Goal: Information Seeking & Learning: Learn about a topic

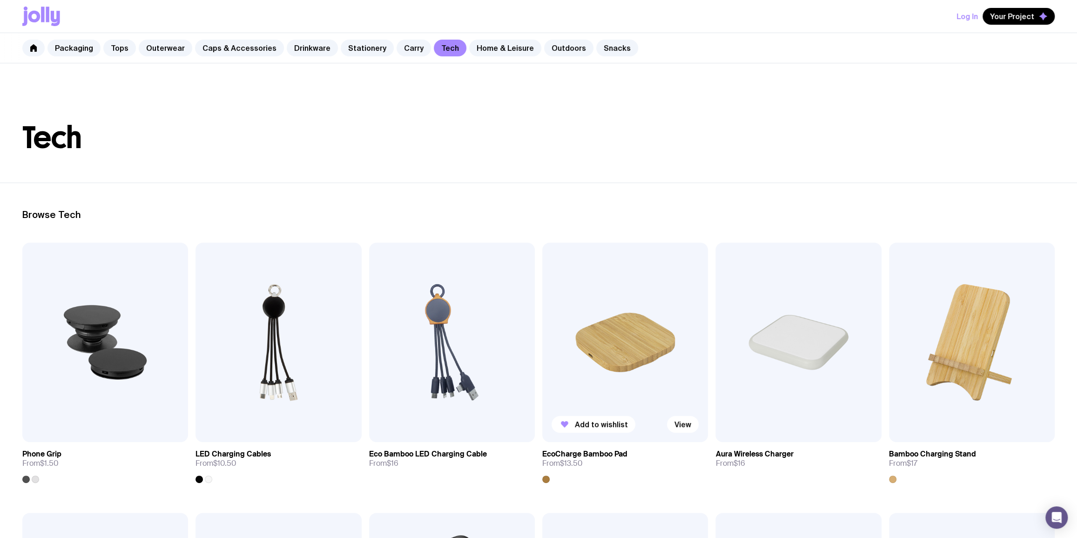
click at [633, 349] on img at bounding box center [625, 342] width 166 height 199
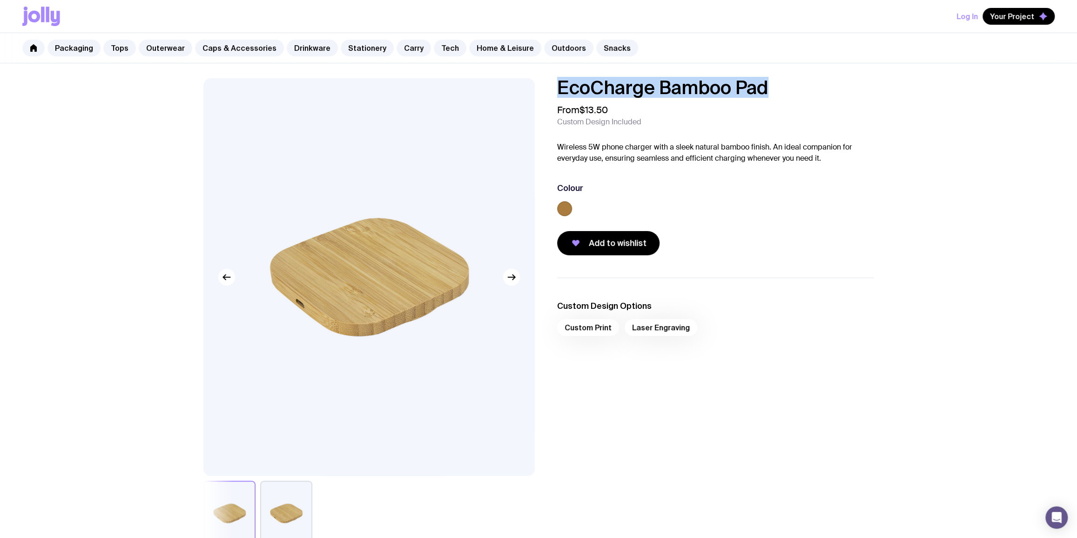
drag, startPoint x: 791, startPoint y: 93, endPoint x: 545, endPoint y: 85, distance: 246.9
click at [545, 85] on div "EcoCharge Bamboo Pad From $13.50 Custom Design Included Wireless 5W phone charg…" at bounding box center [707, 166] width 331 height 177
copy h1 "EcoCharge Bamboo Pad"
click at [440, 47] on link "Tech" at bounding box center [450, 48] width 33 height 17
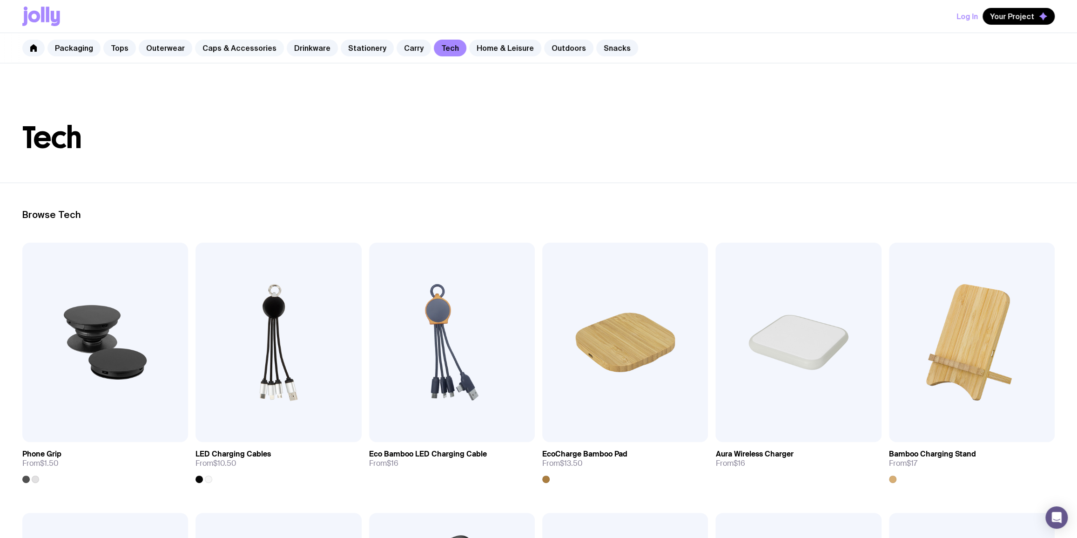
click at [219, 50] on link "Caps & Accessories" at bounding box center [239, 48] width 89 height 17
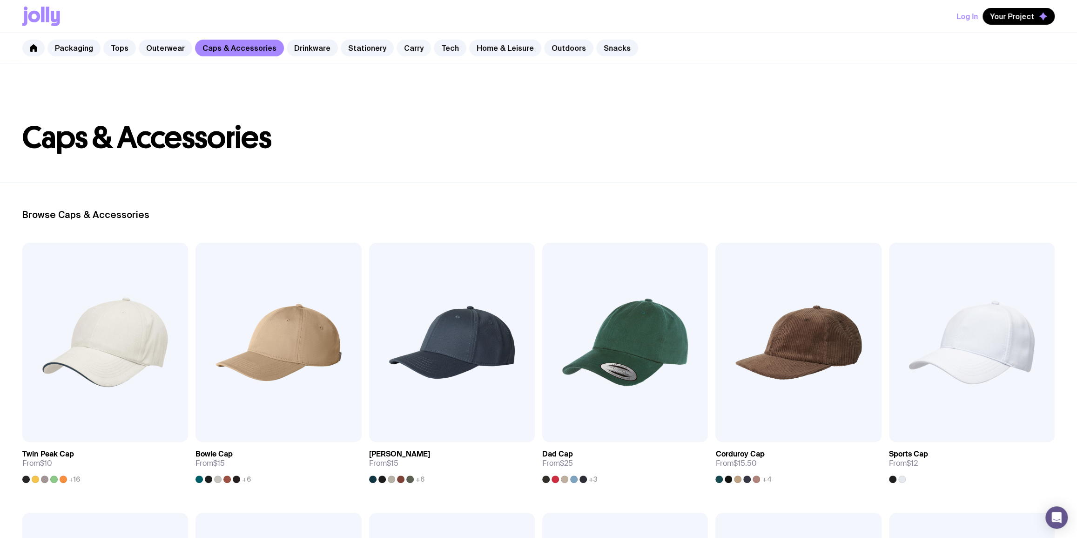
click at [399, 44] on link "Carry" at bounding box center [414, 48] width 34 height 17
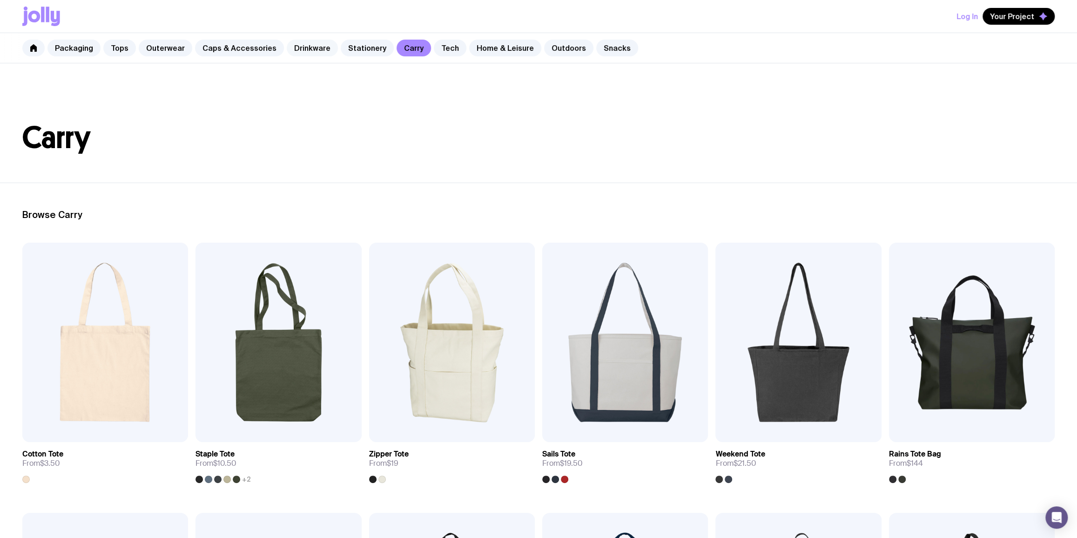
click at [293, 48] on link "Drinkware" at bounding box center [312, 48] width 51 height 17
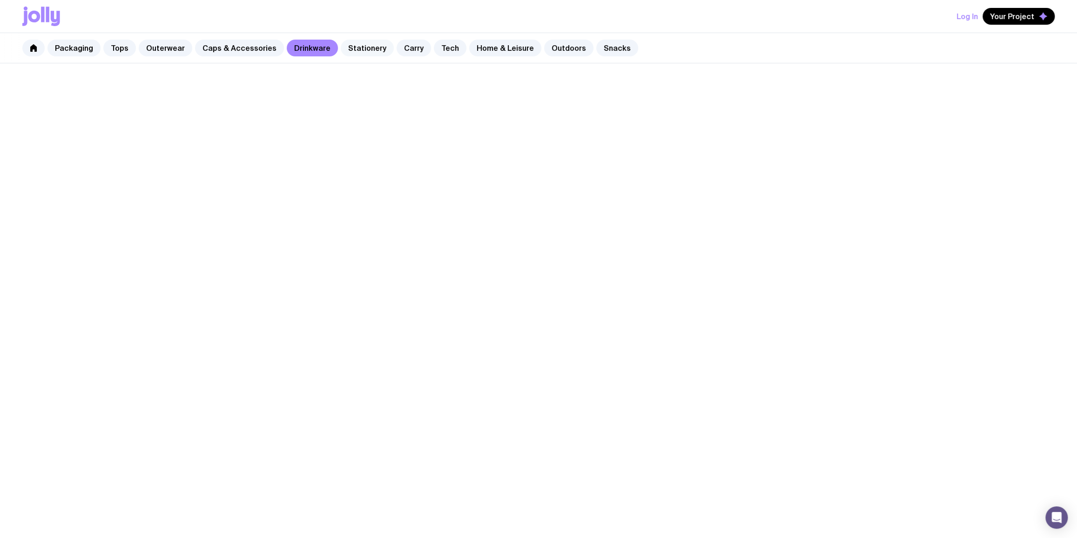
click at [341, 53] on link "Stationery" at bounding box center [367, 48] width 53 height 17
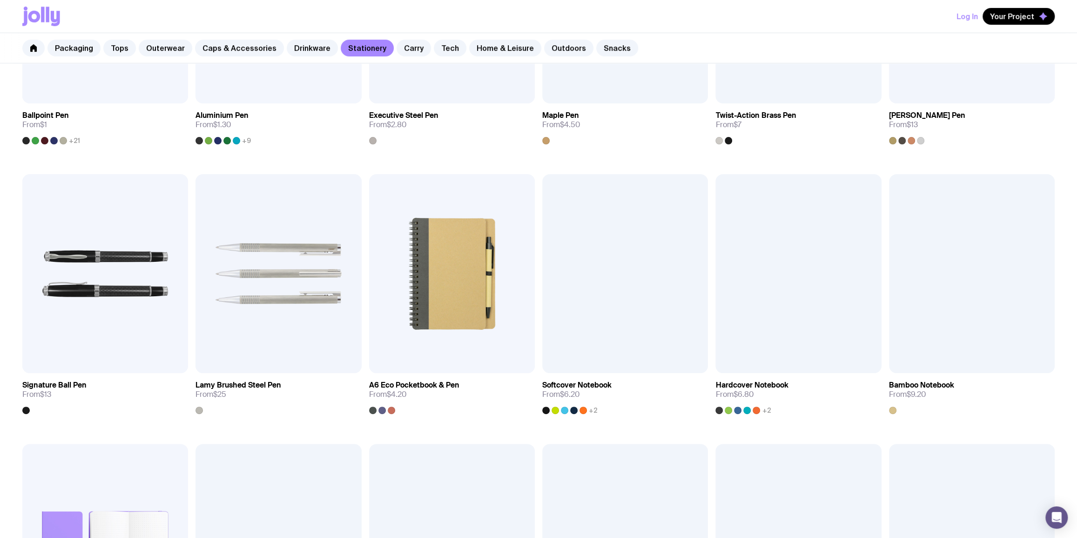
scroll to position [225, 0]
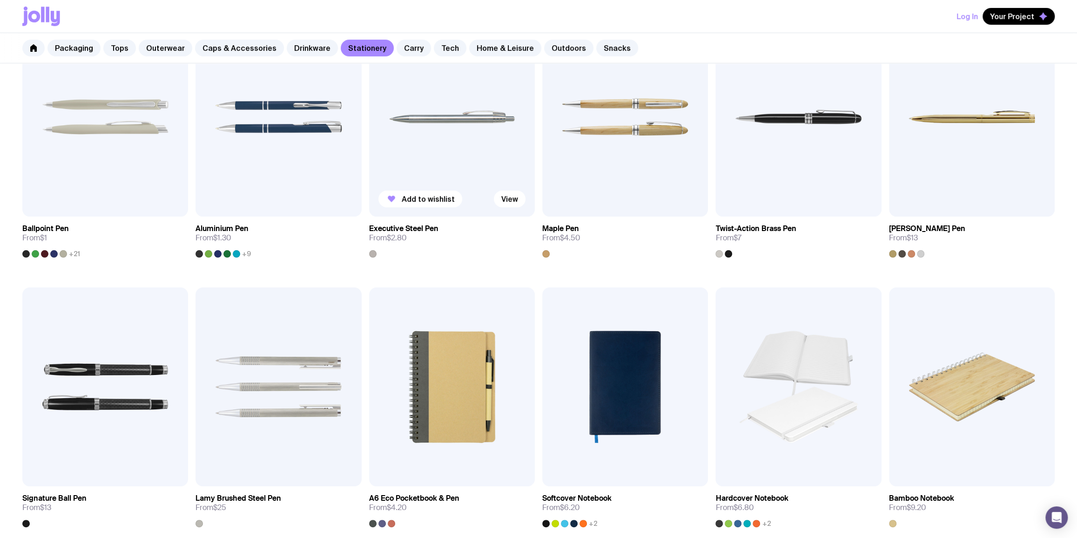
click at [463, 126] on img at bounding box center [452, 116] width 166 height 199
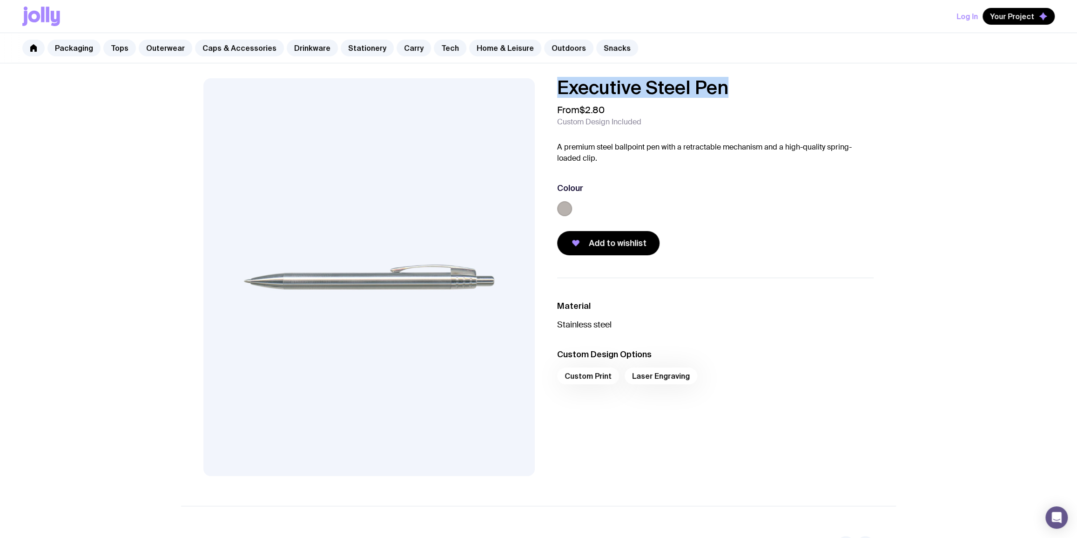
drag, startPoint x: 751, startPoint y: 95, endPoint x: 560, endPoint y: 85, distance: 191.1
click at [560, 85] on h1 "Executive Steel Pen" at bounding box center [715, 87] width 317 height 19
copy h1 "Executive Steel Pen"
drag, startPoint x: 643, startPoint y: 82, endPoint x: 697, endPoint y: 116, distance: 64.1
click at [642, 81] on h1 "Executive Steel Pen" at bounding box center [715, 87] width 317 height 19
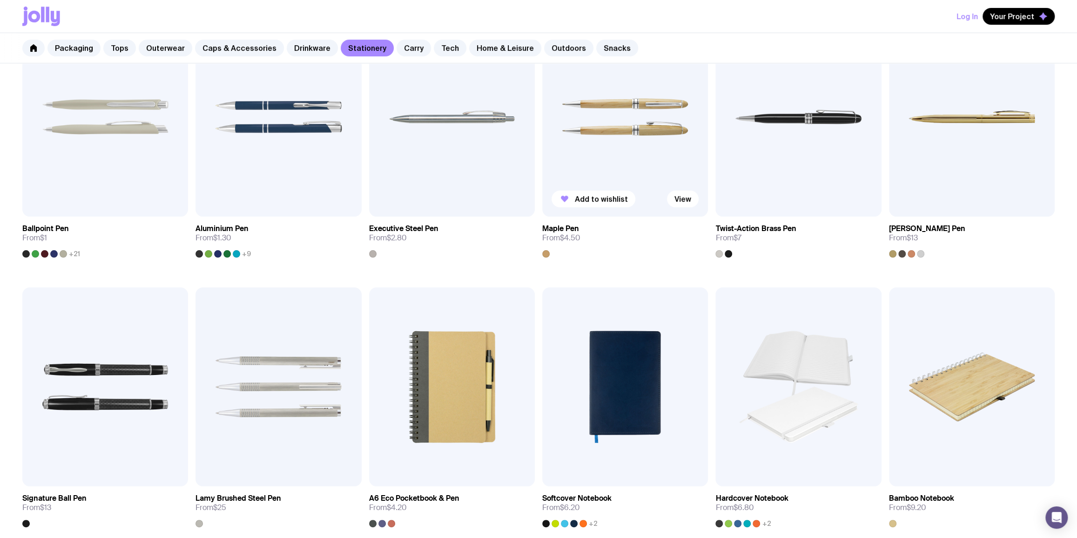
scroll to position [452, 0]
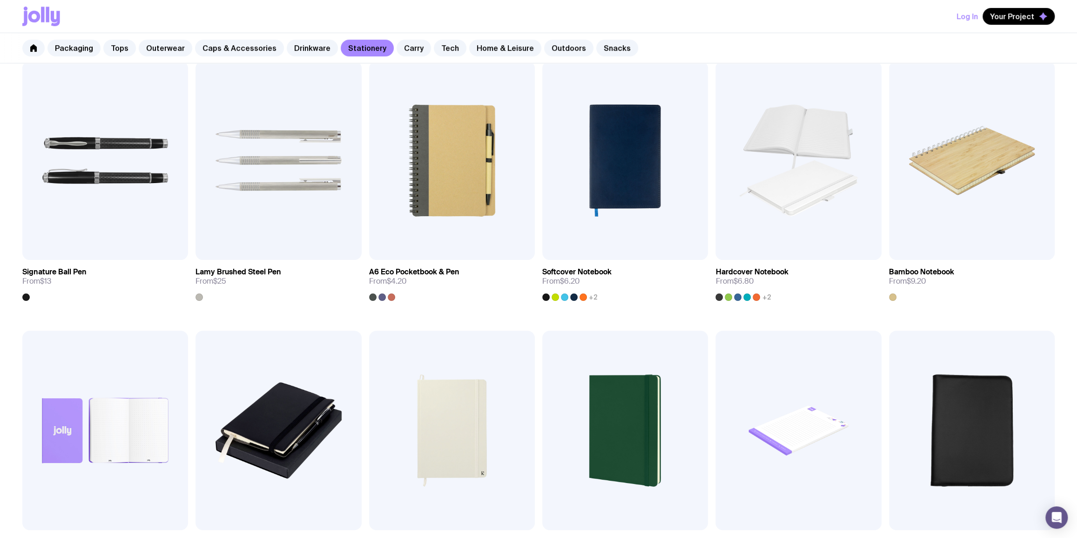
click at [537, 154] on div "Add to wishlist View Ballpoint Pen From $1 +21 Add to wishlist View Aluminium P…" at bounding box center [538, 462] width 1077 height 1342
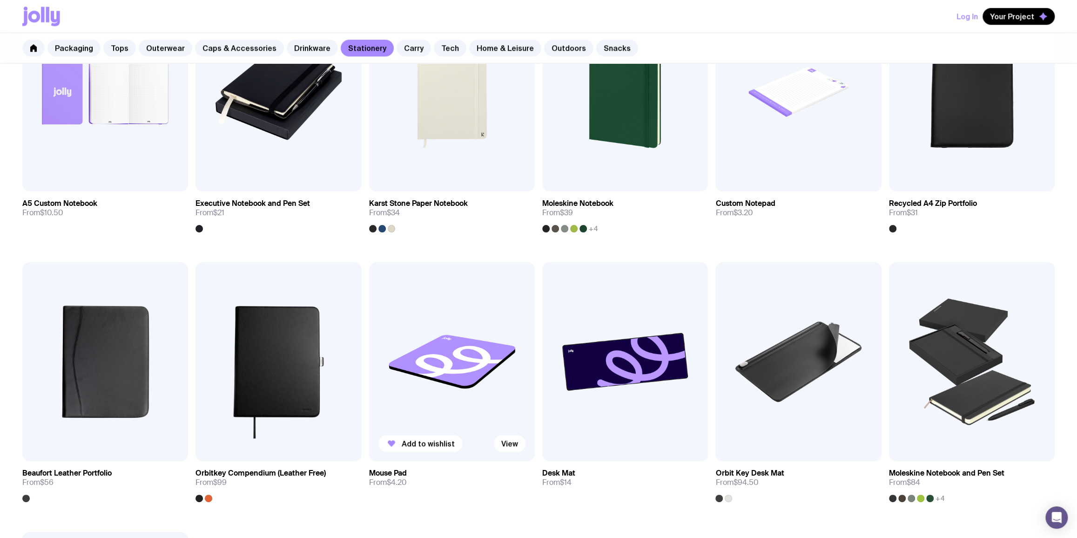
scroll to position [903, 0]
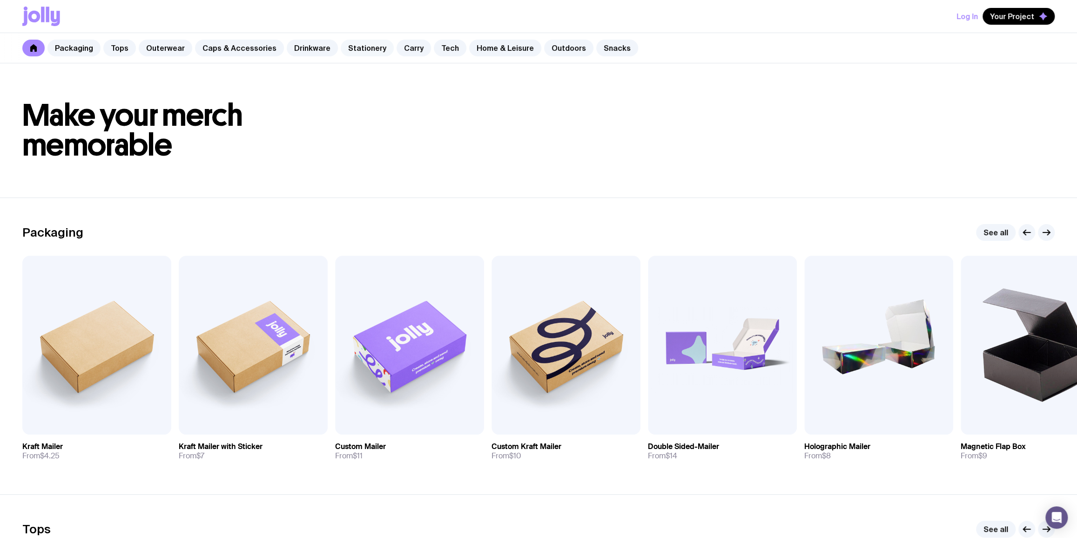
click at [341, 47] on link "Stationery" at bounding box center [367, 48] width 53 height 17
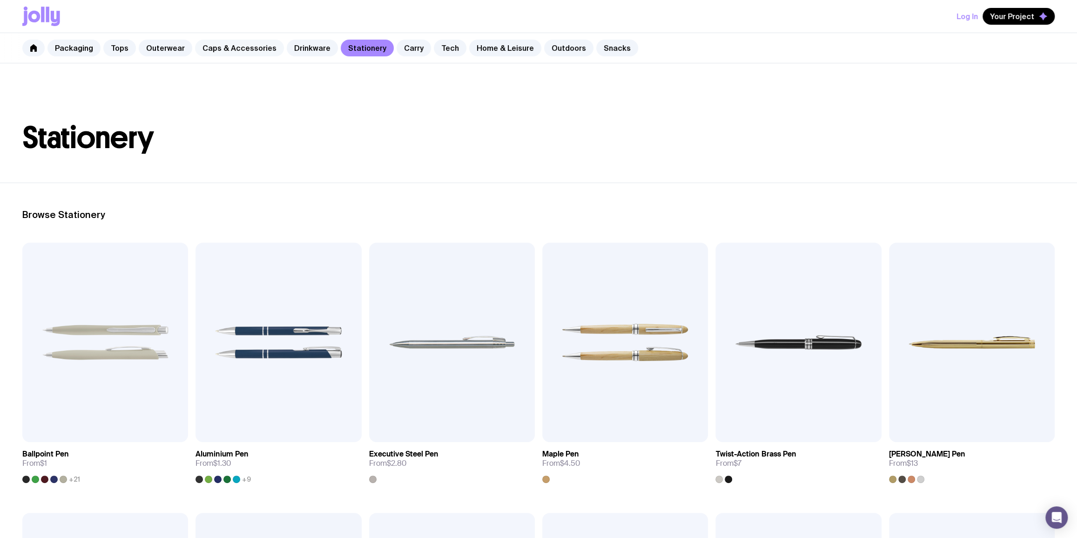
click at [229, 50] on link "Caps & Accessories" at bounding box center [239, 48] width 89 height 17
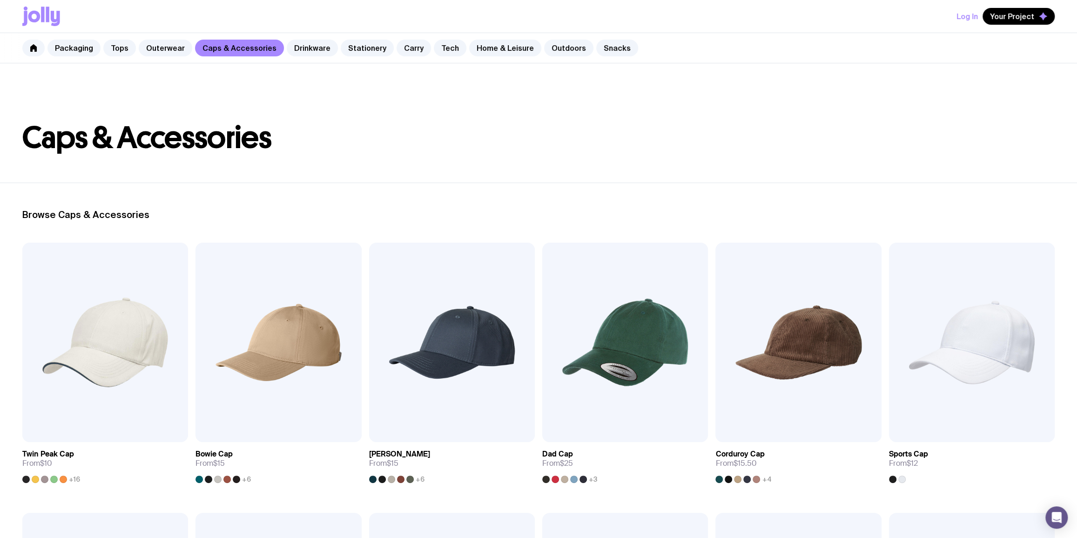
scroll to position [113, 0]
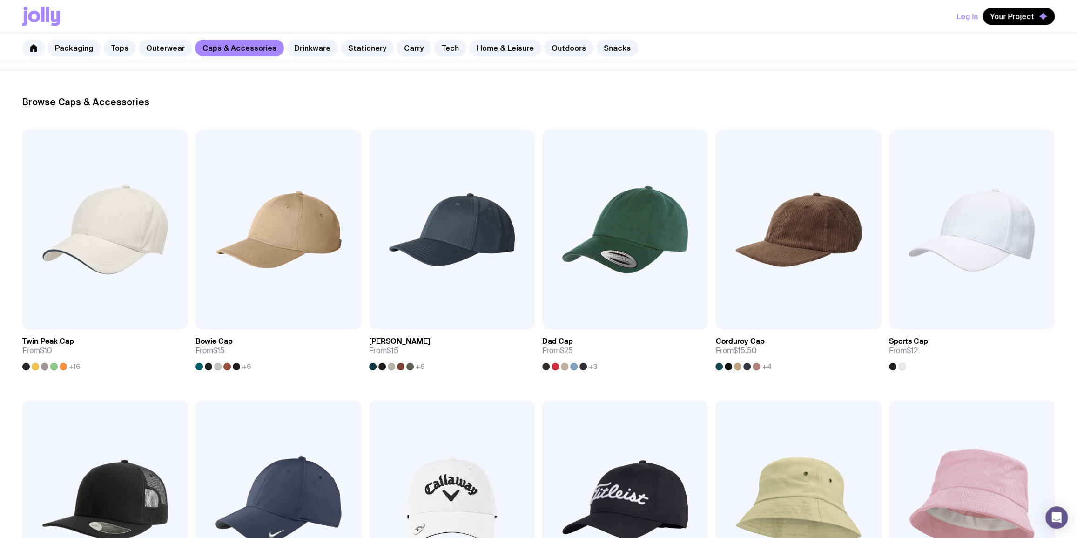
click at [277, 45] on div "Packaging Tops Outerwear Caps & Accessories Drinkware Stationery Carry Tech Hom…" at bounding box center [538, 48] width 1077 height 30
click at [299, 46] on link "Drinkware" at bounding box center [312, 48] width 51 height 17
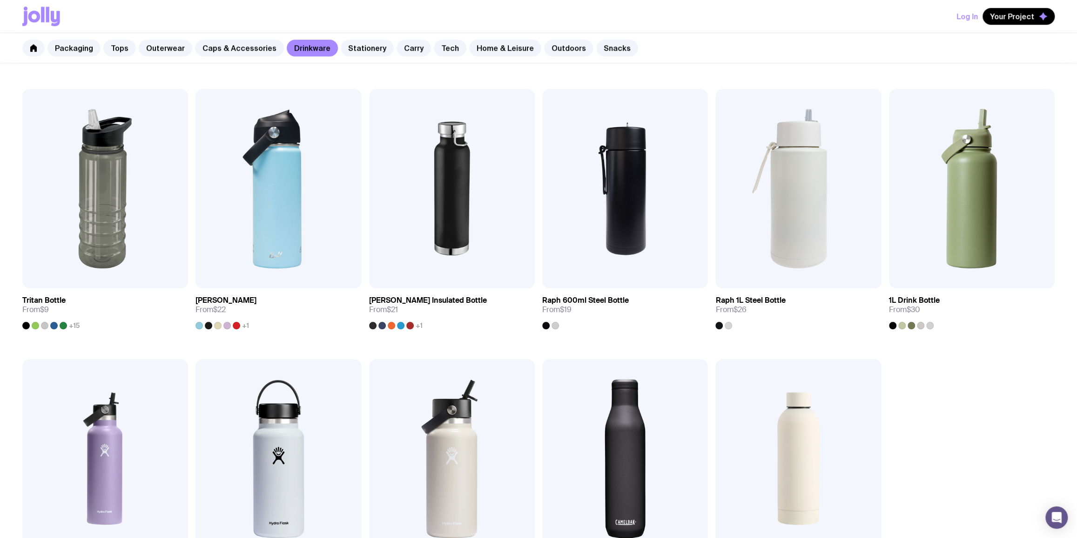
scroll to position [677, 0]
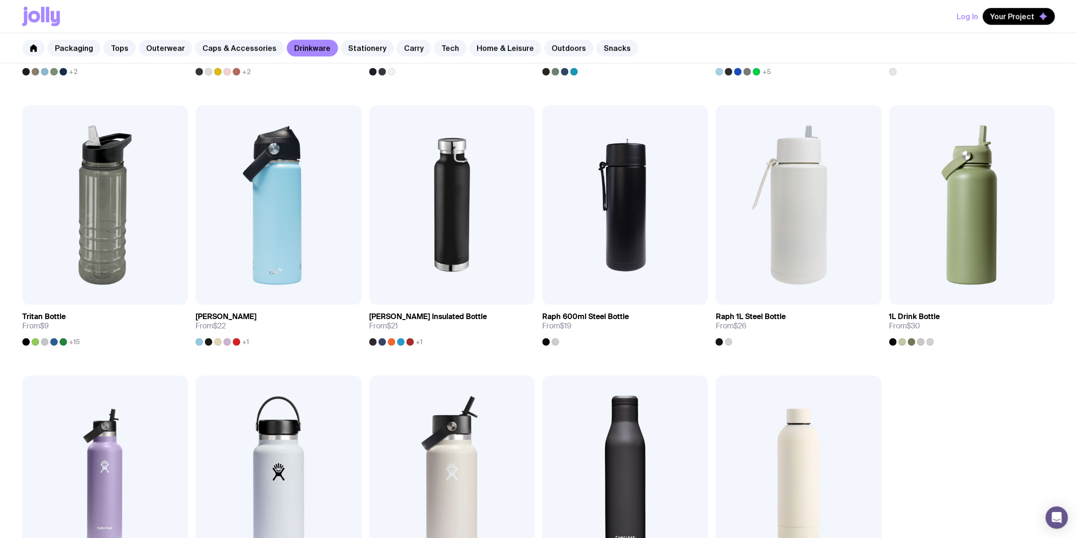
click at [361, 57] on div "Packaging Tops Outerwear Caps & Accessories Drinkware Stationery Carry Tech Hom…" at bounding box center [538, 48] width 1077 height 30
click at [360, 53] on link "Stationery" at bounding box center [367, 48] width 53 height 17
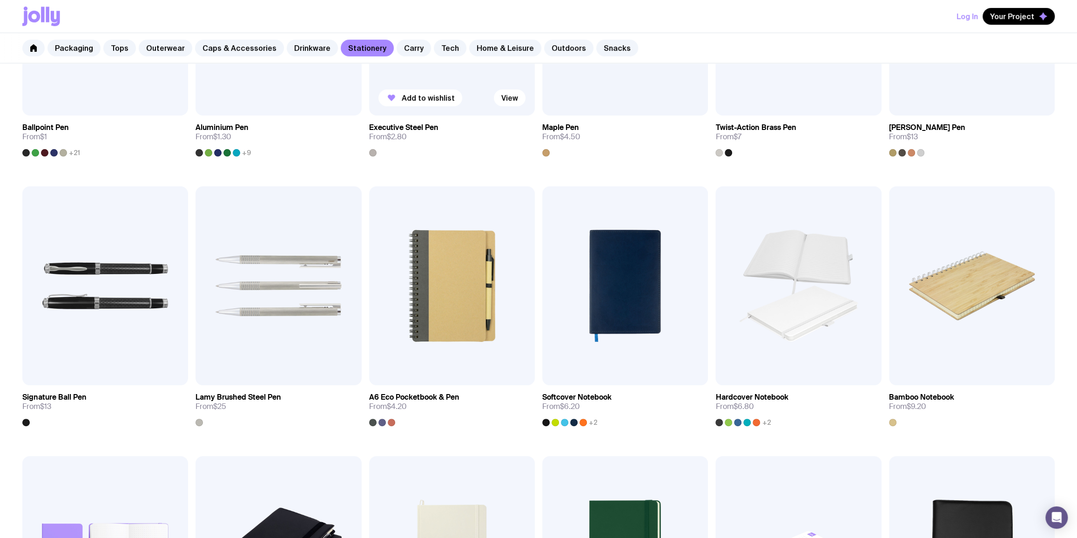
scroll to position [338, 0]
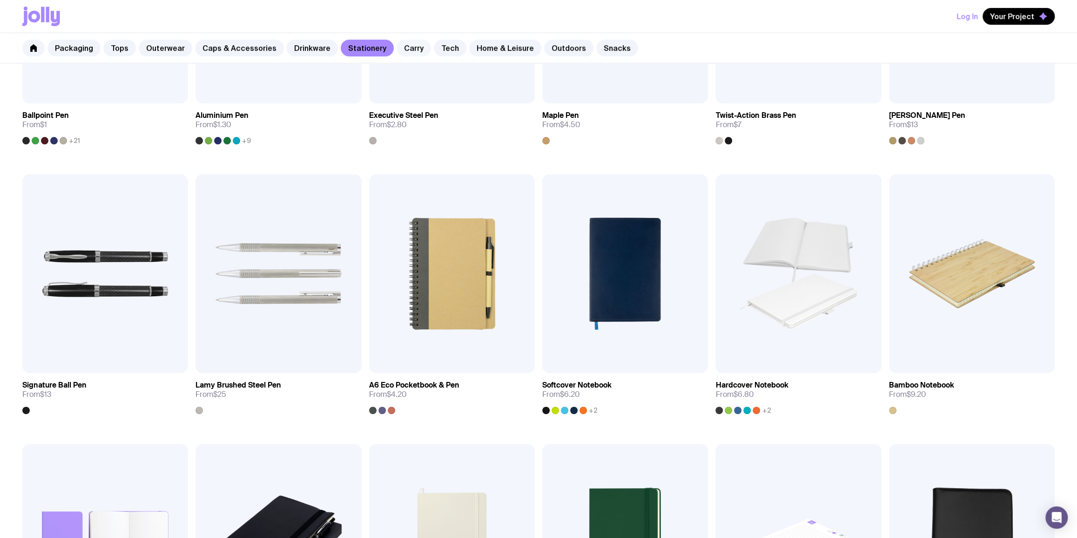
click at [410, 47] on link "Carry" at bounding box center [414, 48] width 34 height 17
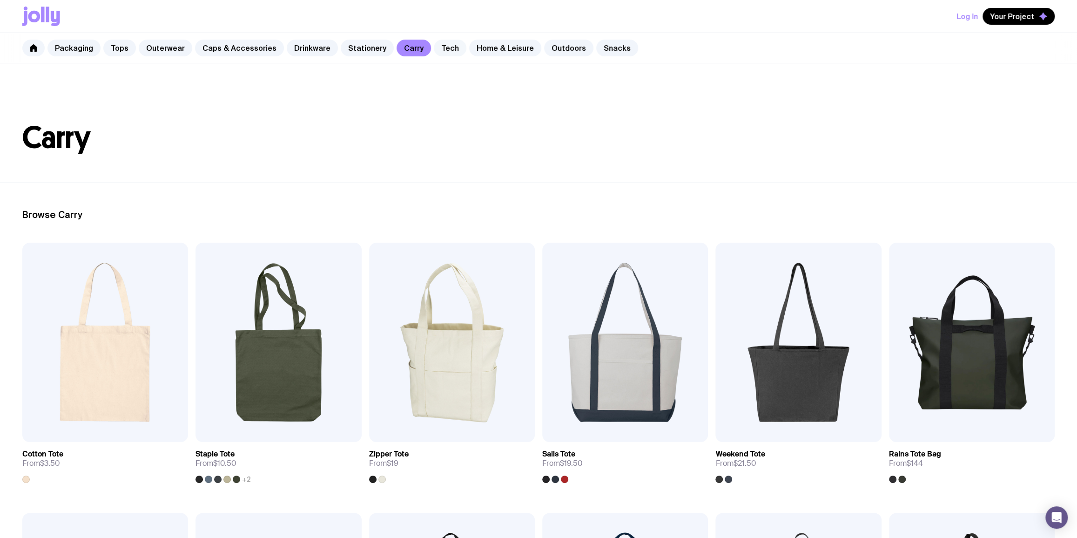
click at [442, 45] on link "Tech" at bounding box center [450, 48] width 33 height 17
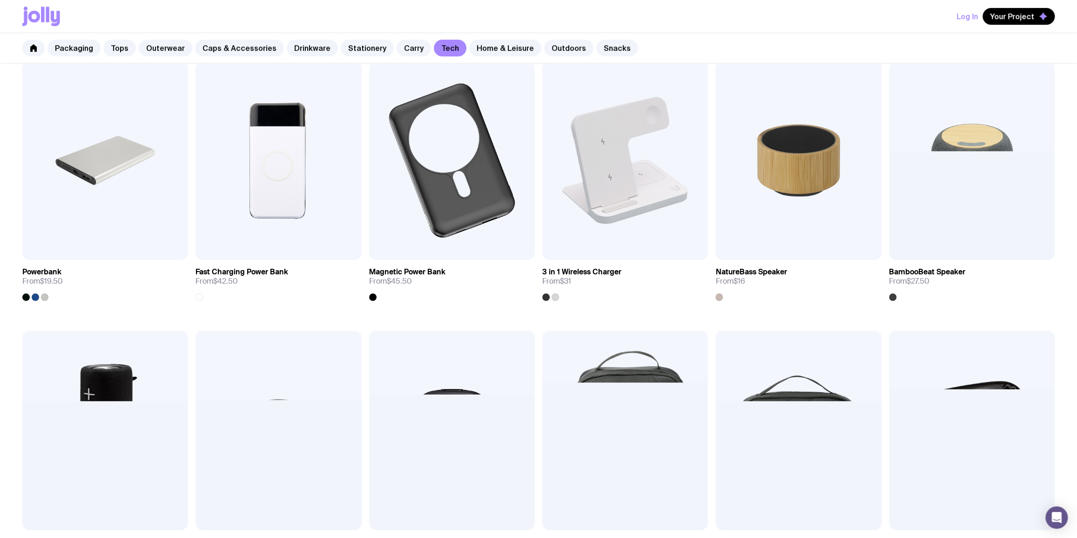
scroll to position [338, 0]
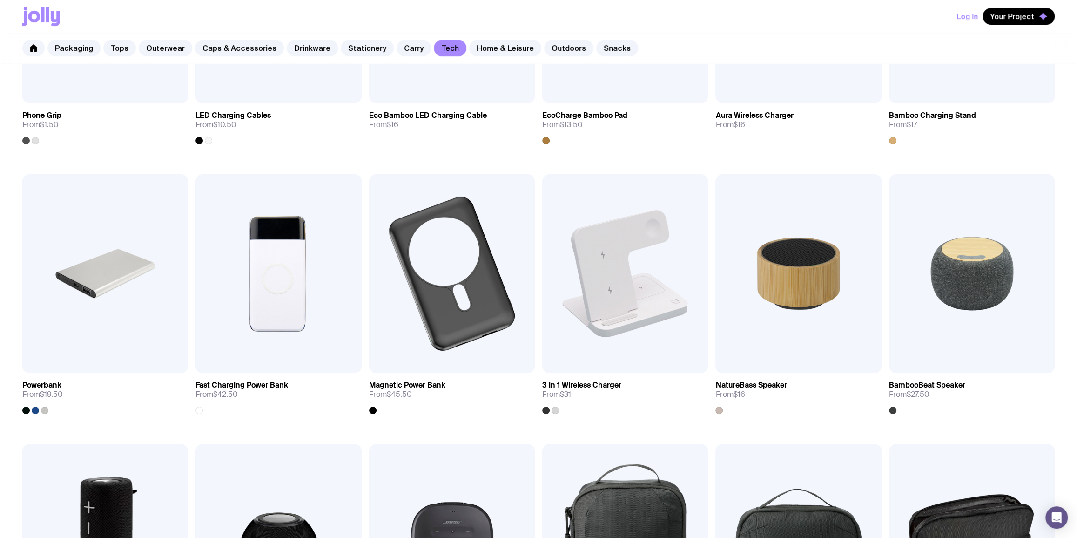
drag, startPoint x: 540, startPoint y: 220, endPoint x: 541, endPoint y: 261, distance: 40.5
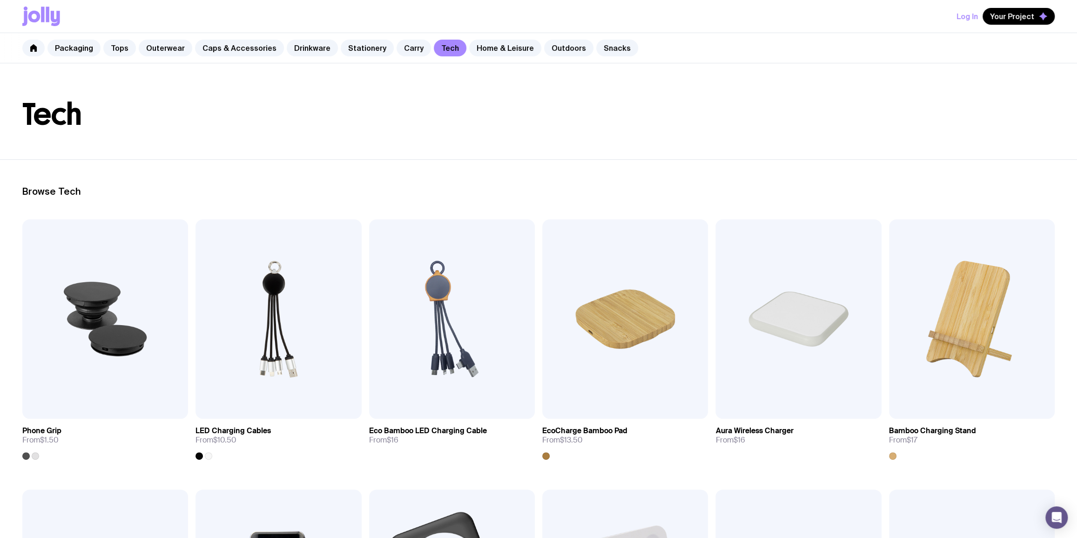
scroll to position [0, 0]
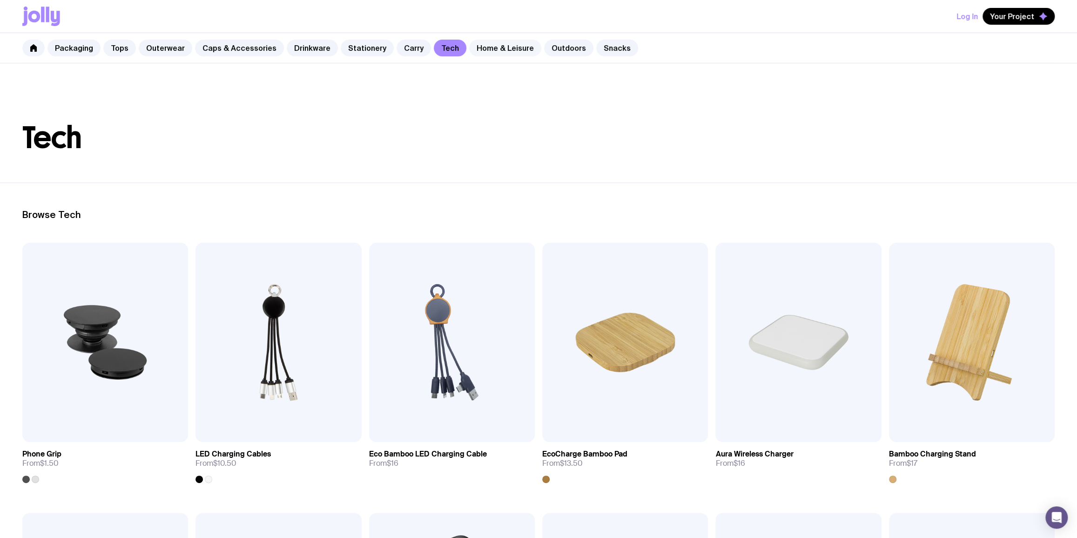
click at [503, 54] on link "Home & Leisure" at bounding box center [505, 48] width 72 height 17
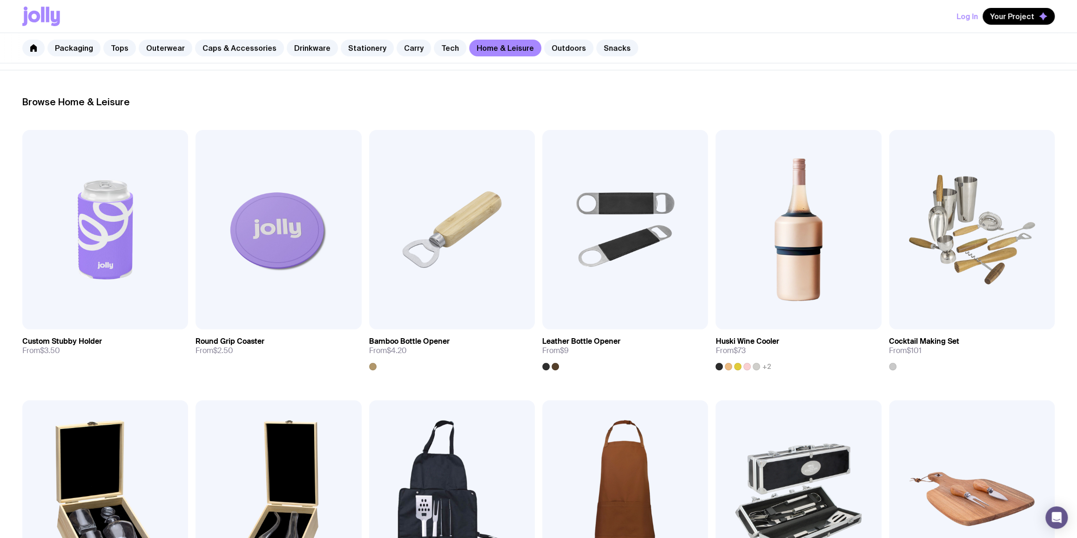
scroll to position [1129, 0]
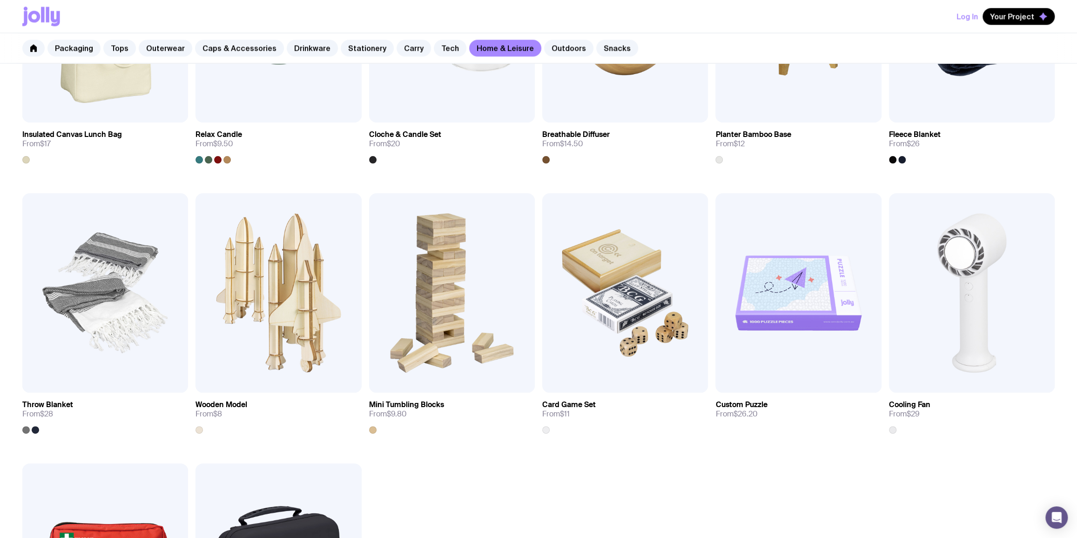
drag, startPoint x: 537, startPoint y: 177, endPoint x: 723, endPoint y: 451, distance: 330.8
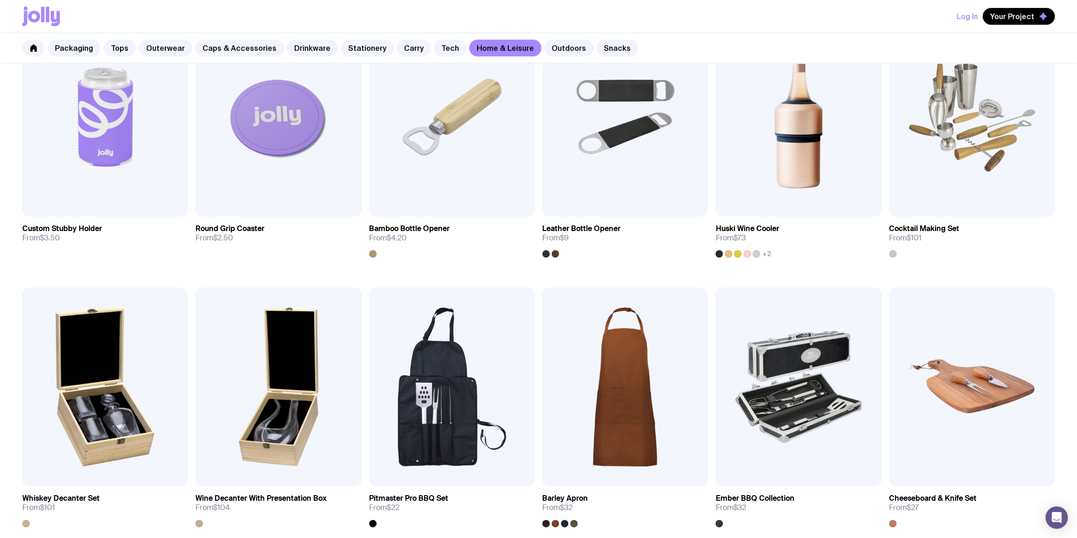
scroll to position [0, 0]
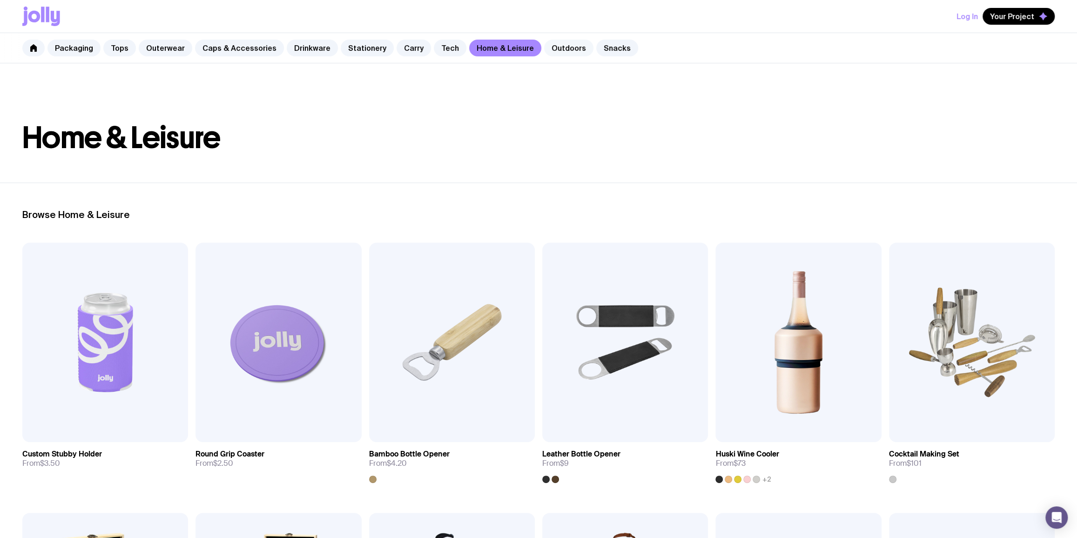
click at [545, 47] on link "Outdoors" at bounding box center [568, 48] width 49 height 17
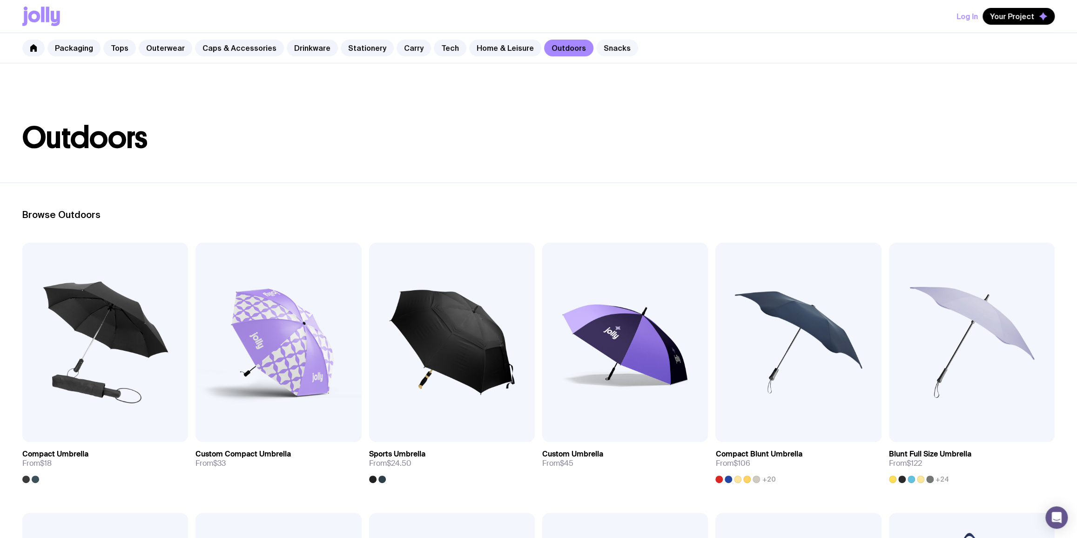
click at [611, 46] on link "Snacks" at bounding box center [617, 48] width 42 height 17
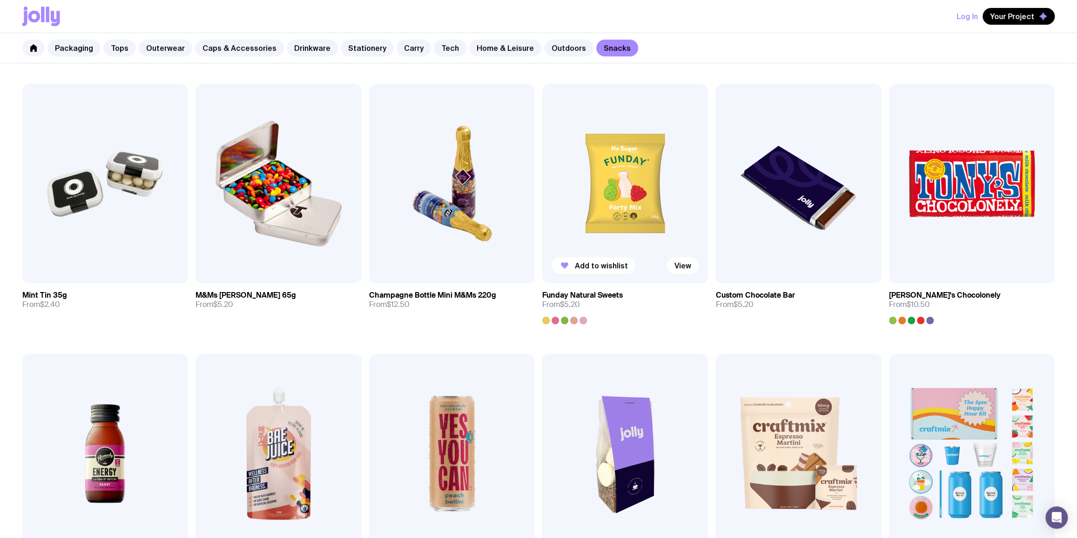
scroll to position [225, 0]
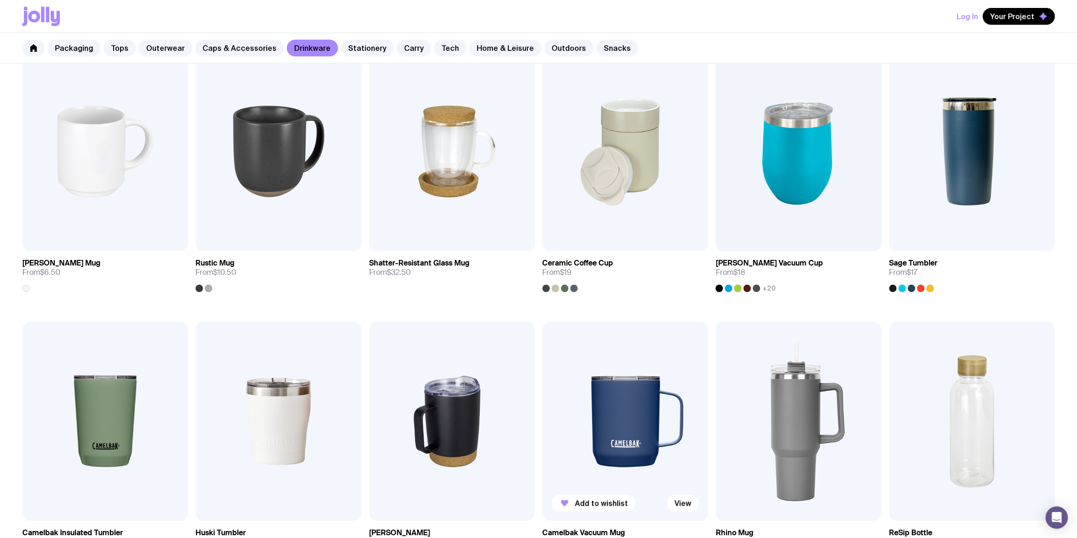
scroll to position [113, 0]
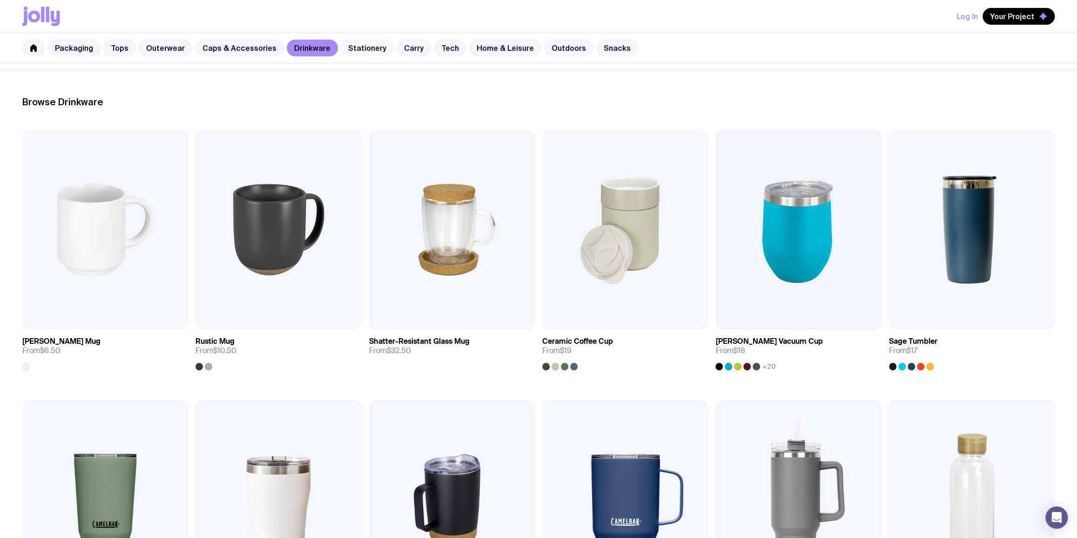
click at [362, 52] on link "Stationery" at bounding box center [367, 48] width 53 height 17
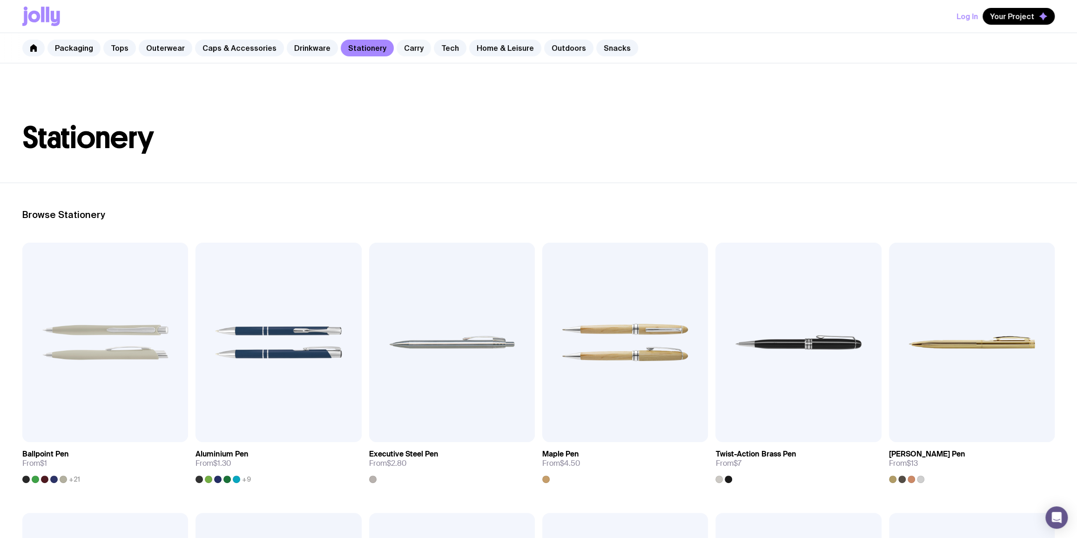
click at [405, 51] on link "Carry" at bounding box center [414, 48] width 34 height 17
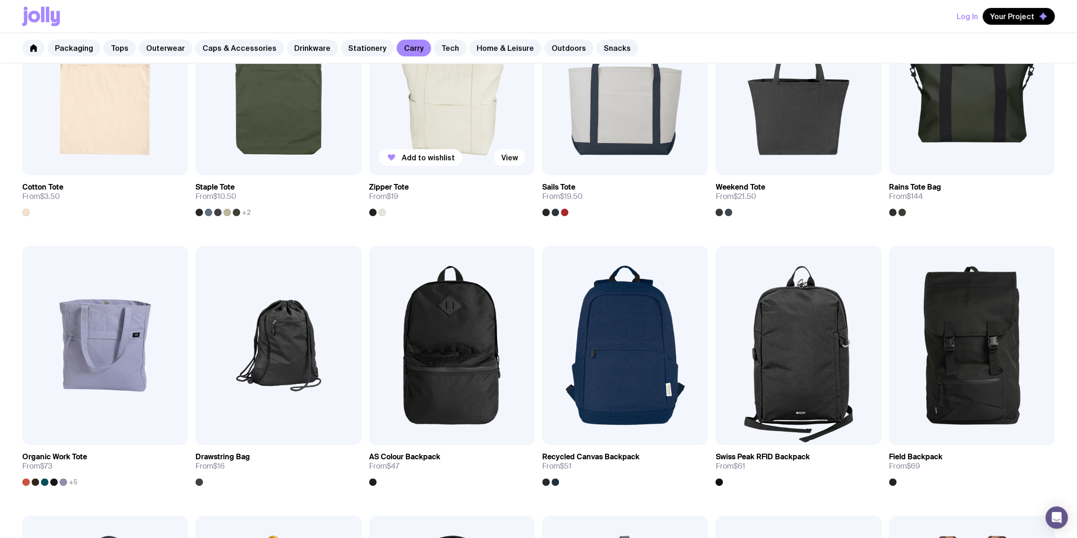
scroll to position [338, 0]
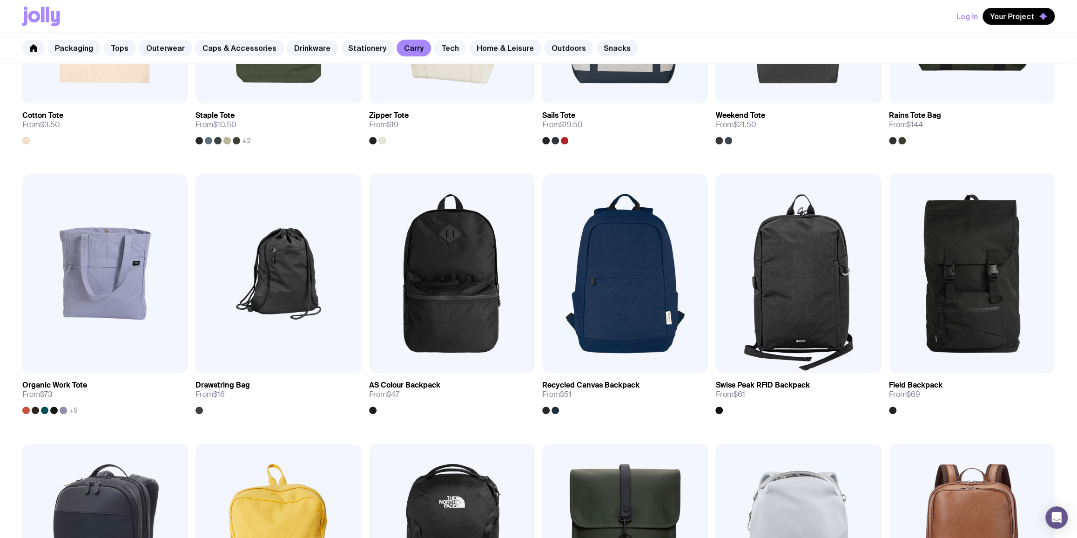
click at [446, 44] on link "Tech" at bounding box center [450, 48] width 33 height 17
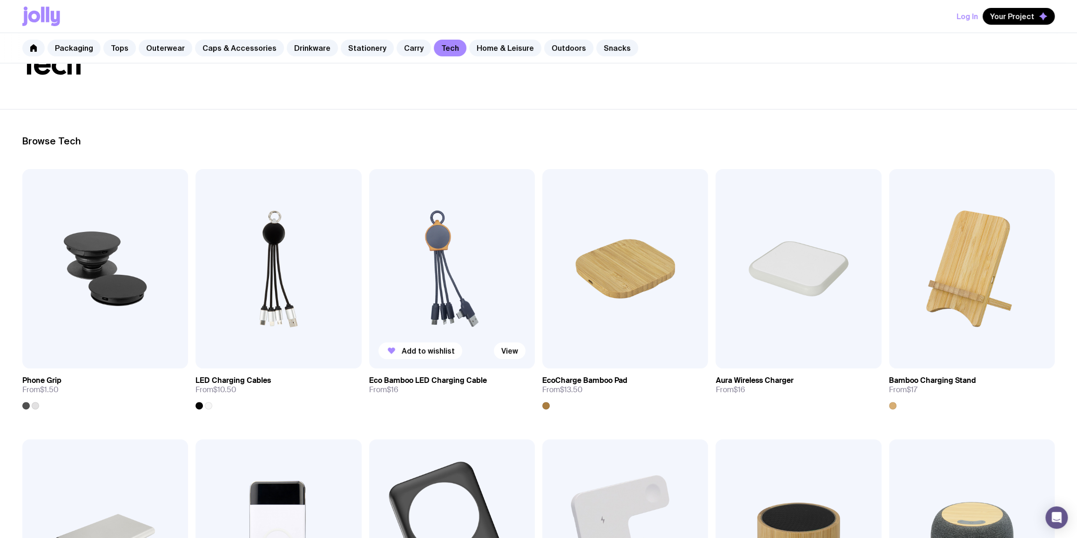
scroll to position [41, 0]
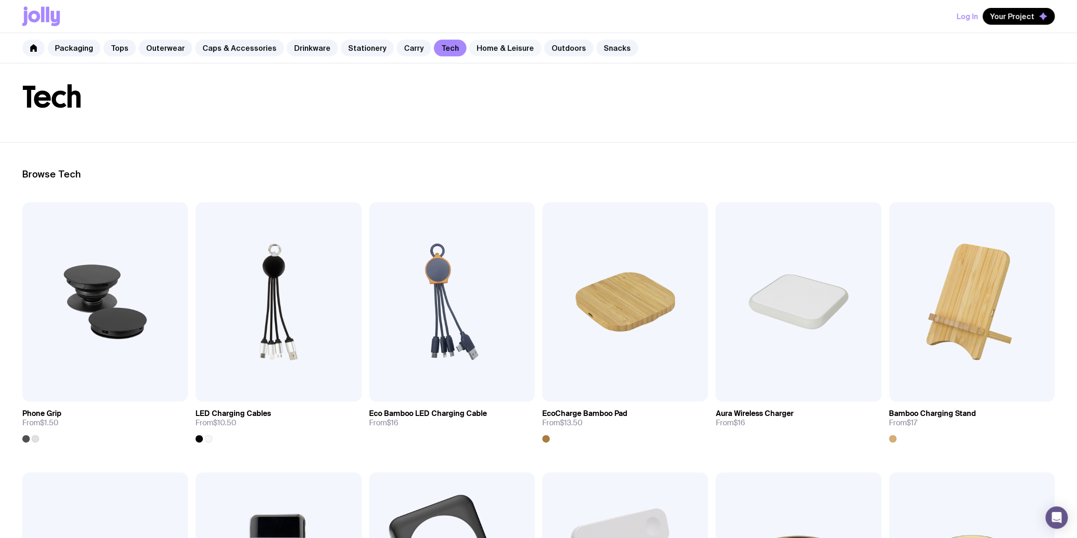
click at [501, 51] on link "Home & Leisure" at bounding box center [505, 48] width 72 height 17
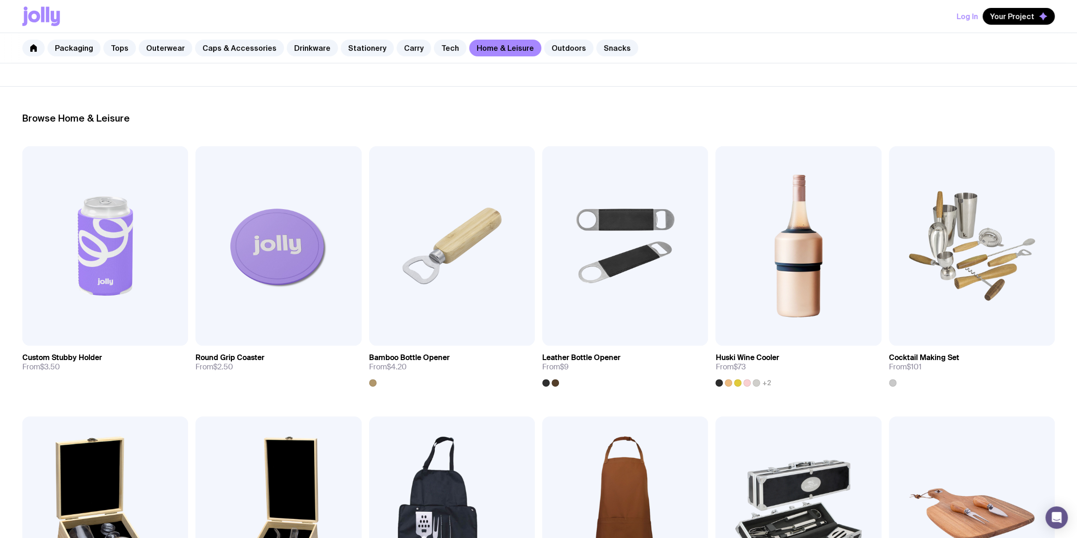
scroll to position [113, 0]
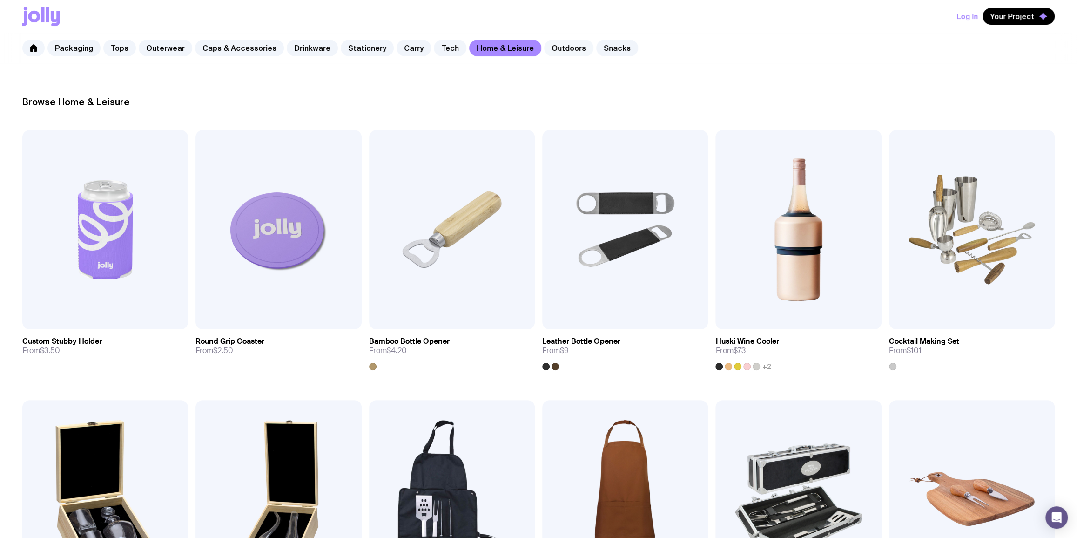
click at [558, 52] on link "Outdoors" at bounding box center [568, 48] width 49 height 17
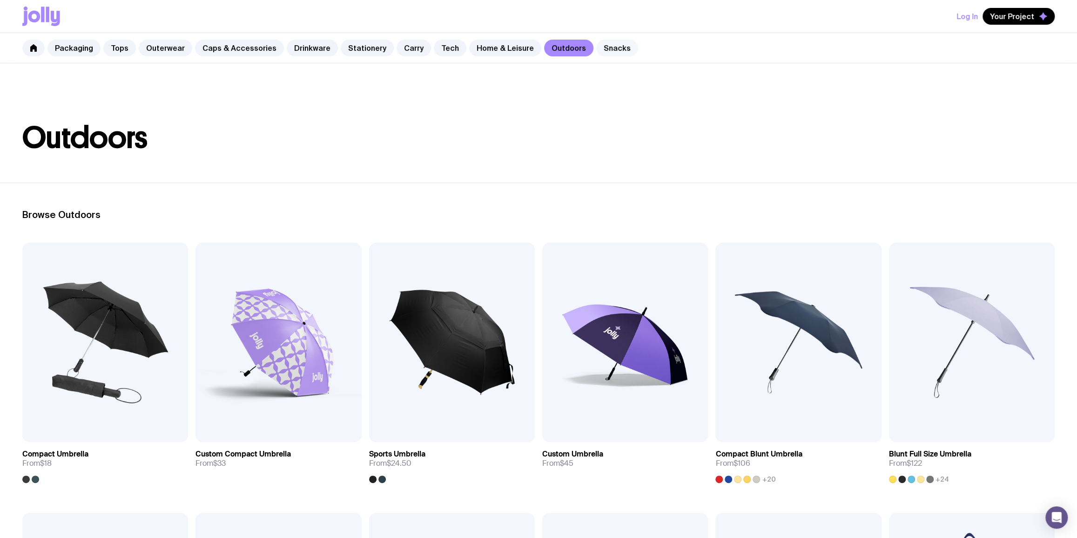
click at [599, 49] on link "Snacks" at bounding box center [617, 48] width 42 height 17
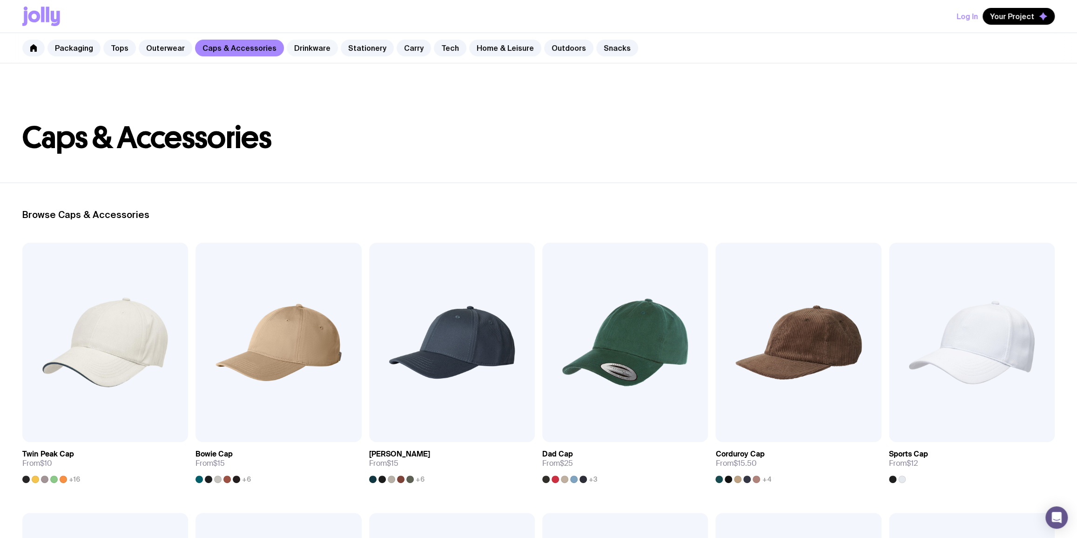
click at [303, 55] on link "Drinkware" at bounding box center [312, 48] width 51 height 17
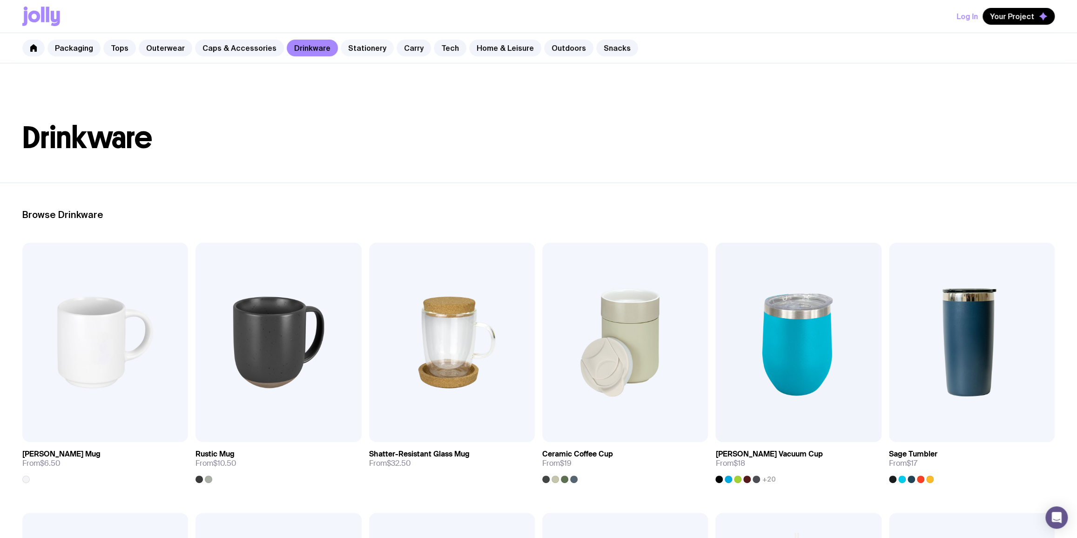
click at [353, 55] on link "Stationery" at bounding box center [367, 48] width 53 height 17
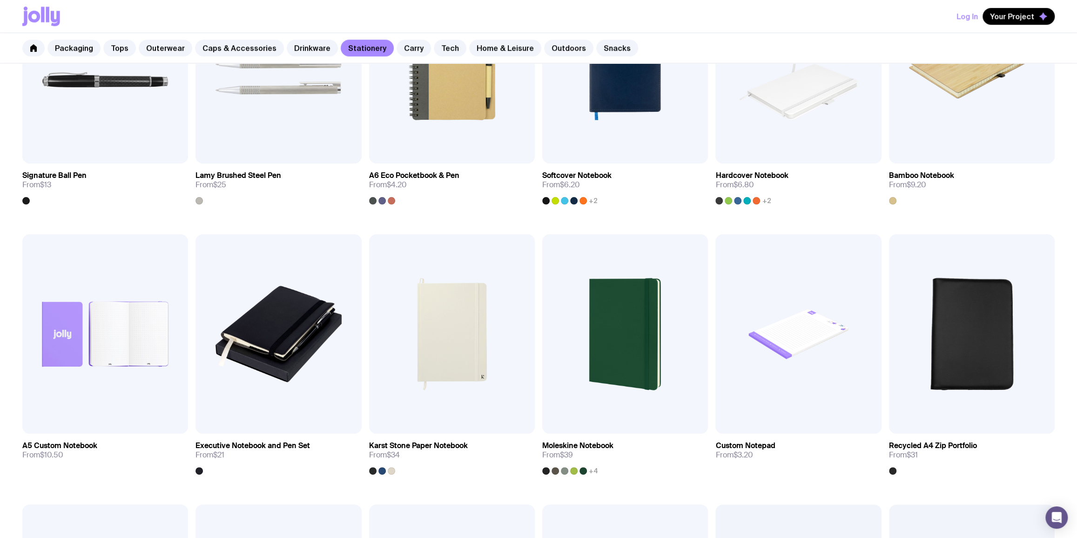
scroll to position [564, 0]
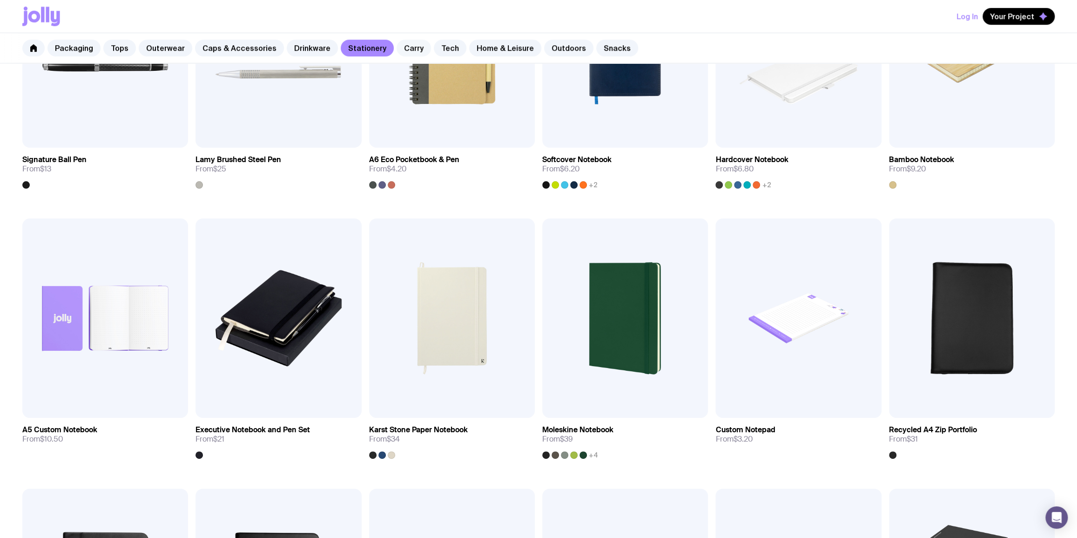
click at [404, 41] on link "Carry" at bounding box center [414, 48] width 34 height 17
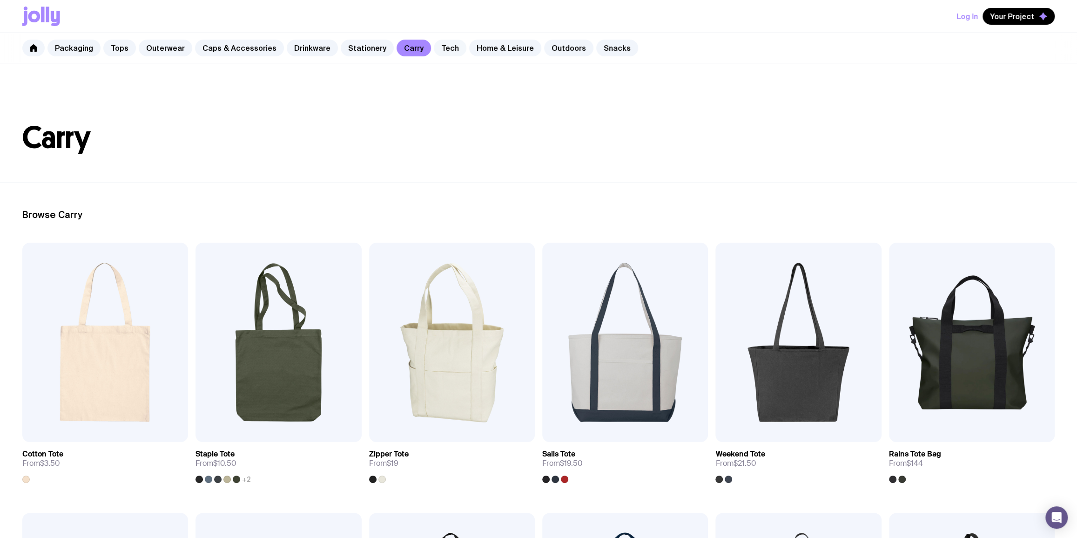
click at [440, 54] on link "Tech" at bounding box center [450, 48] width 33 height 17
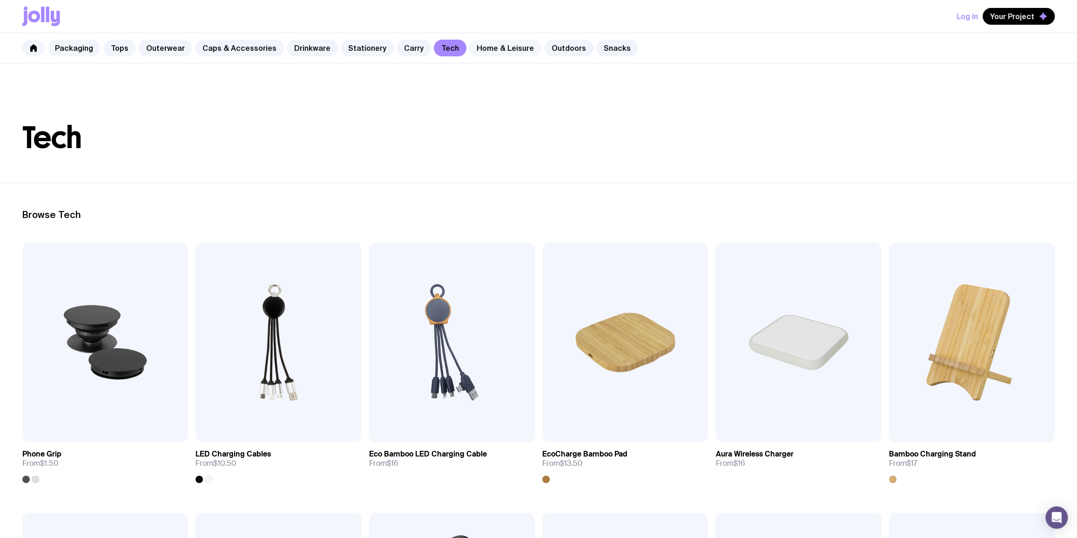
click at [488, 55] on link "Home & Leisure" at bounding box center [505, 48] width 72 height 17
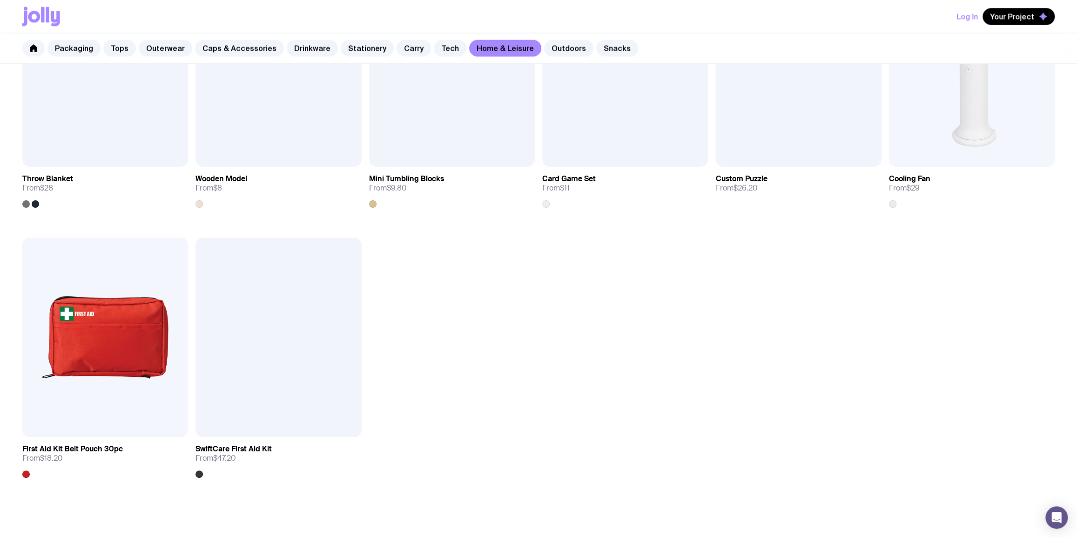
scroll to position [564, 0]
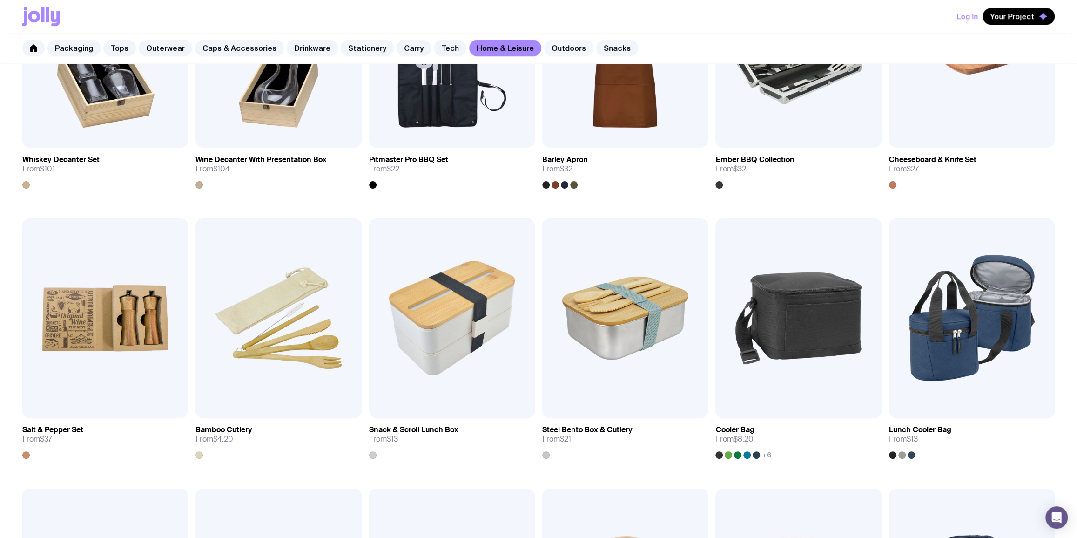
click at [549, 50] on link "Outdoors" at bounding box center [568, 48] width 49 height 17
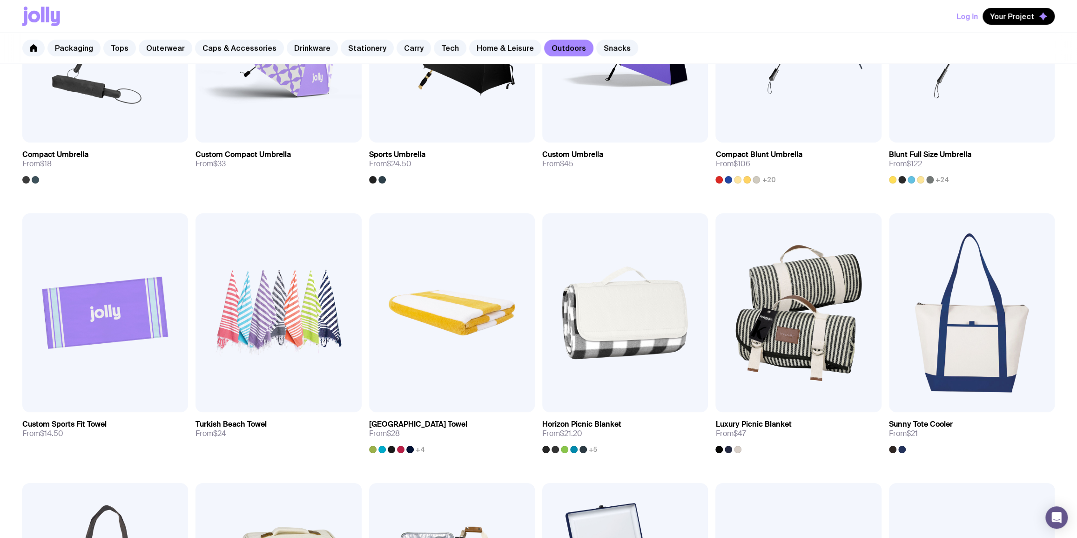
scroll to position [113, 0]
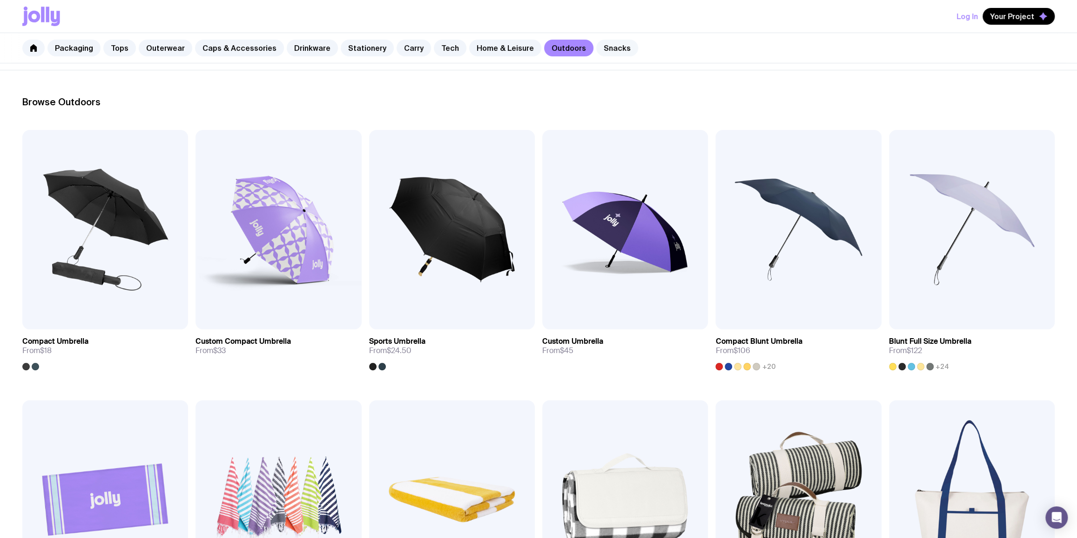
click at [615, 48] on link "Snacks" at bounding box center [617, 48] width 42 height 17
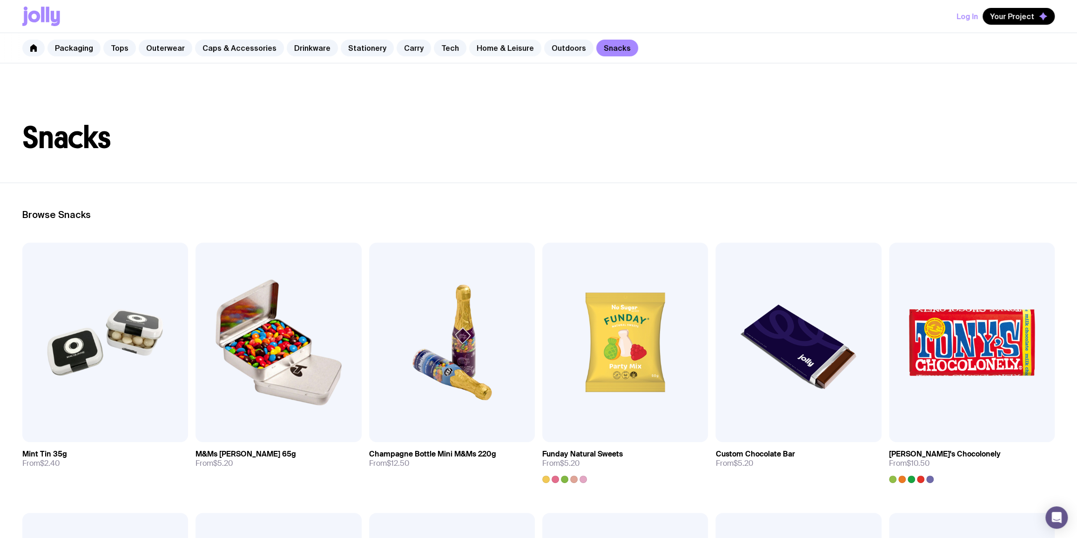
click at [491, 51] on link "Home & Leisure" at bounding box center [505, 48] width 72 height 17
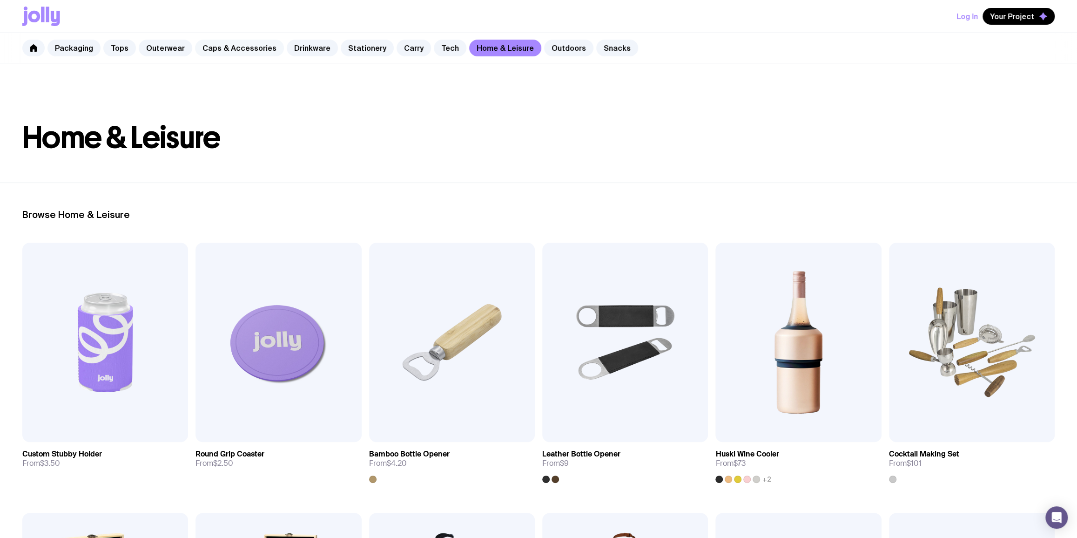
click at [242, 51] on link "Caps & Accessories" at bounding box center [239, 48] width 89 height 17
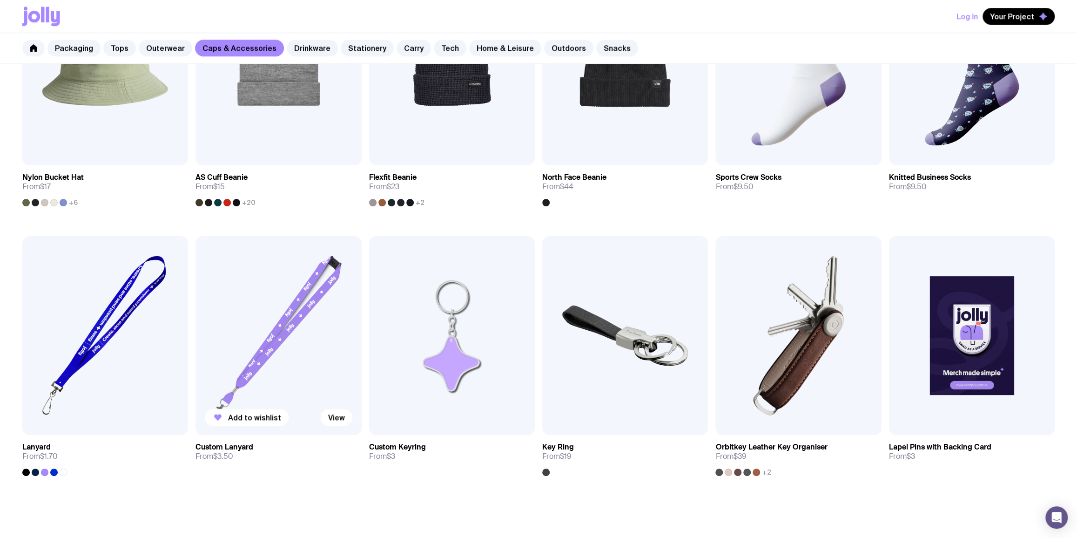
scroll to position [903, 0]
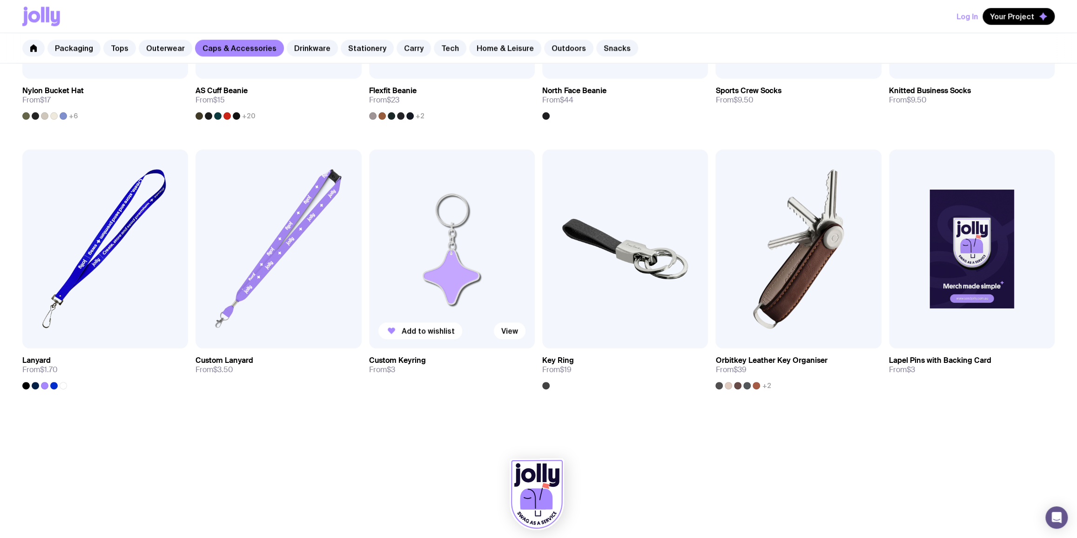
click at [443, 268] on img at bounding box center [452, 248] width 166 height 199
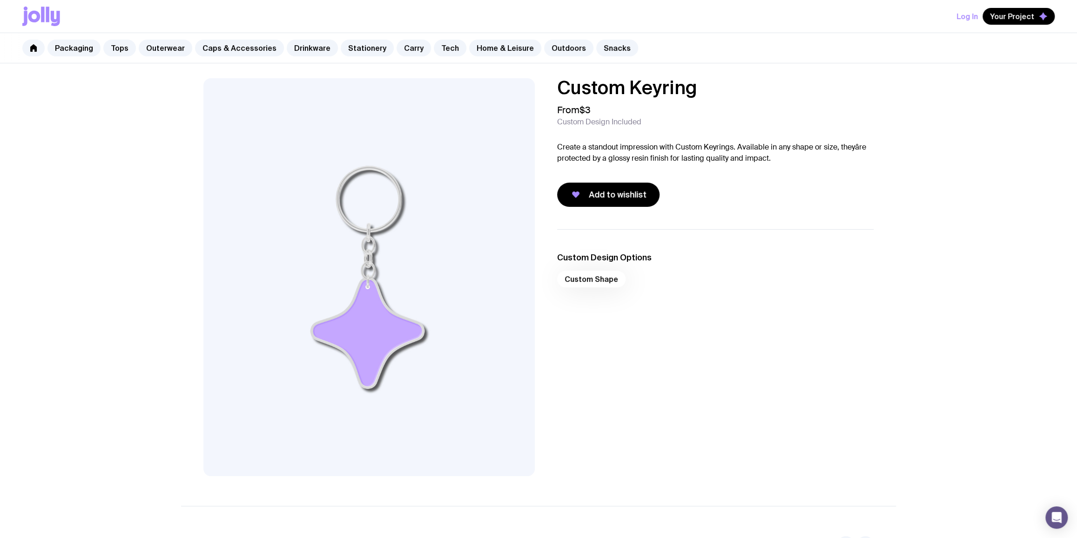
drag, startPoint x: 726, startPoint y: 81, endPoint x: 532, endPoint y: 76, distance: 194.7
click at [532, 76] on div "Custom Keyring From $3 Custom Design Included Create a standout impression with…" at bounding box center [538, 447] width 1077 height 769
click at [775, 106] on div "From $3 Custom Design Included" at bounding box center [715, 115] width 317 height 22
drag, startPoint x: 719, startPoint y: 96, endPoint x: 563, endPoint y: 86, distance: 155.9
click at [563, 86] on h1 "Custom Keyring" at bounding box center [715, 87] width 317 height 19
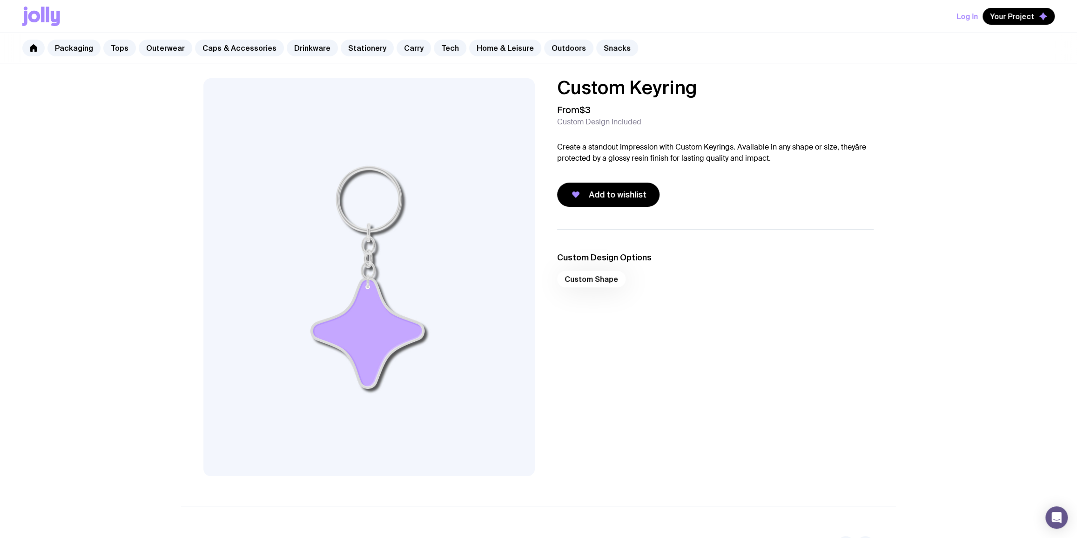
copy h1 "Custom Keyring"
